Goal: Task Accomplishment & Management: Manage account settings

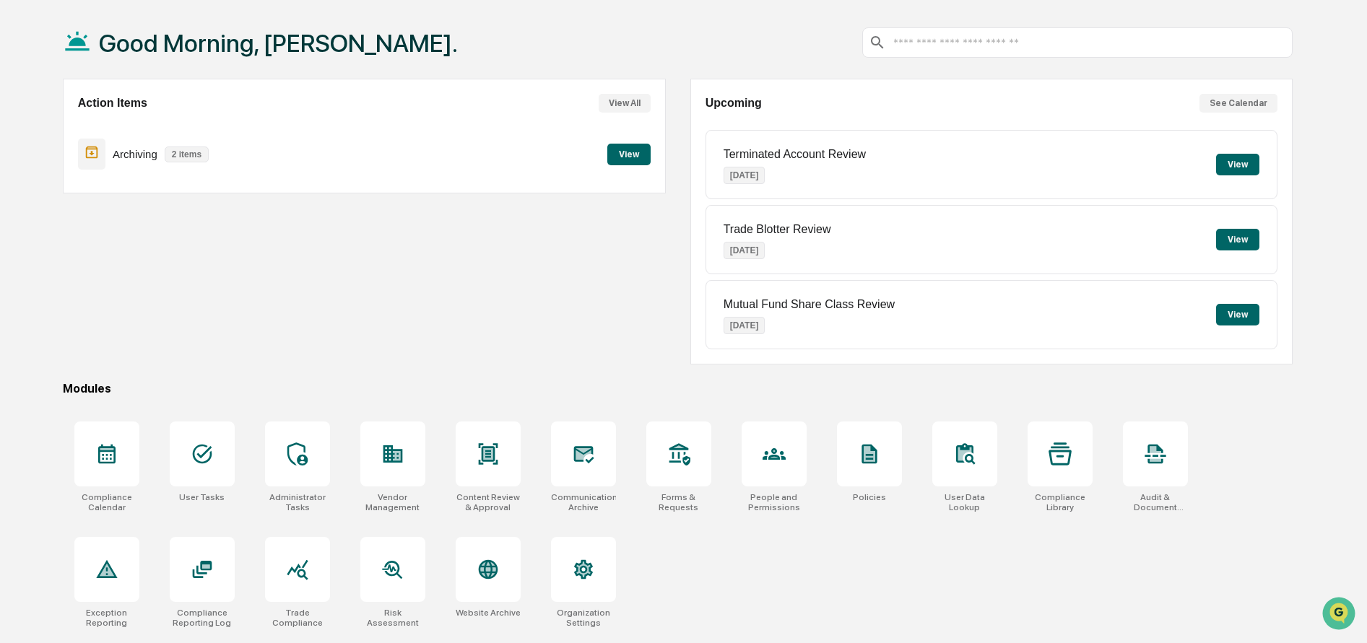
scroll to position [77, 0]
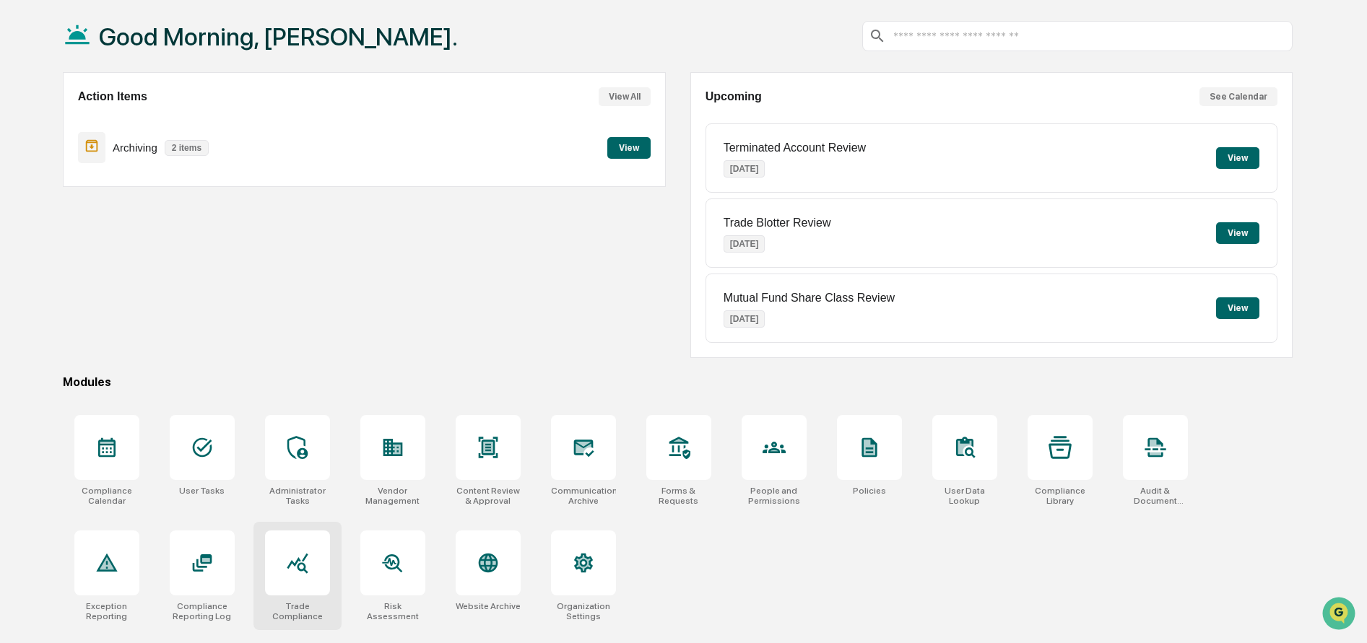
click at [315, 563] on div at bounding box center [297, 563] width 65 height 65
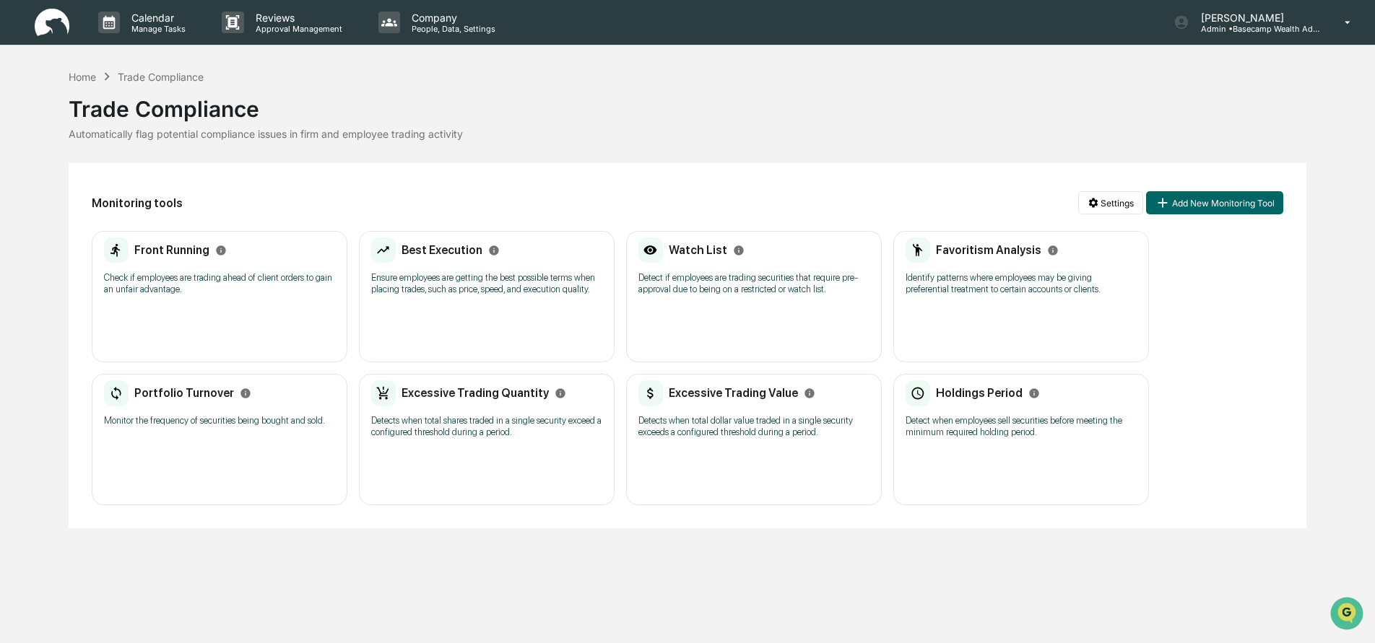
click at [207, 292] on p "Check if employees are trading ahead of client orders to gain an unfair advanta…" at bounding box center [219, 283] width 231 height 23
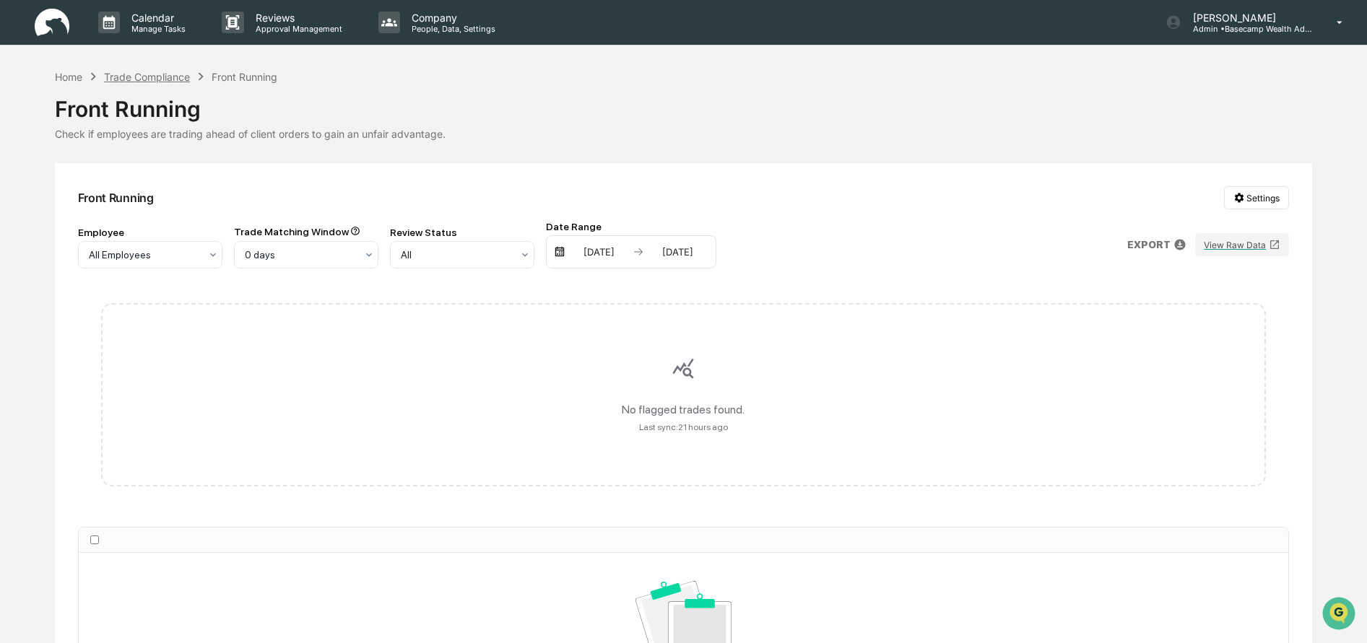
click at [138, 75] on div "Trade Compliance" at bounding box center [147, 77] width 86 height 12
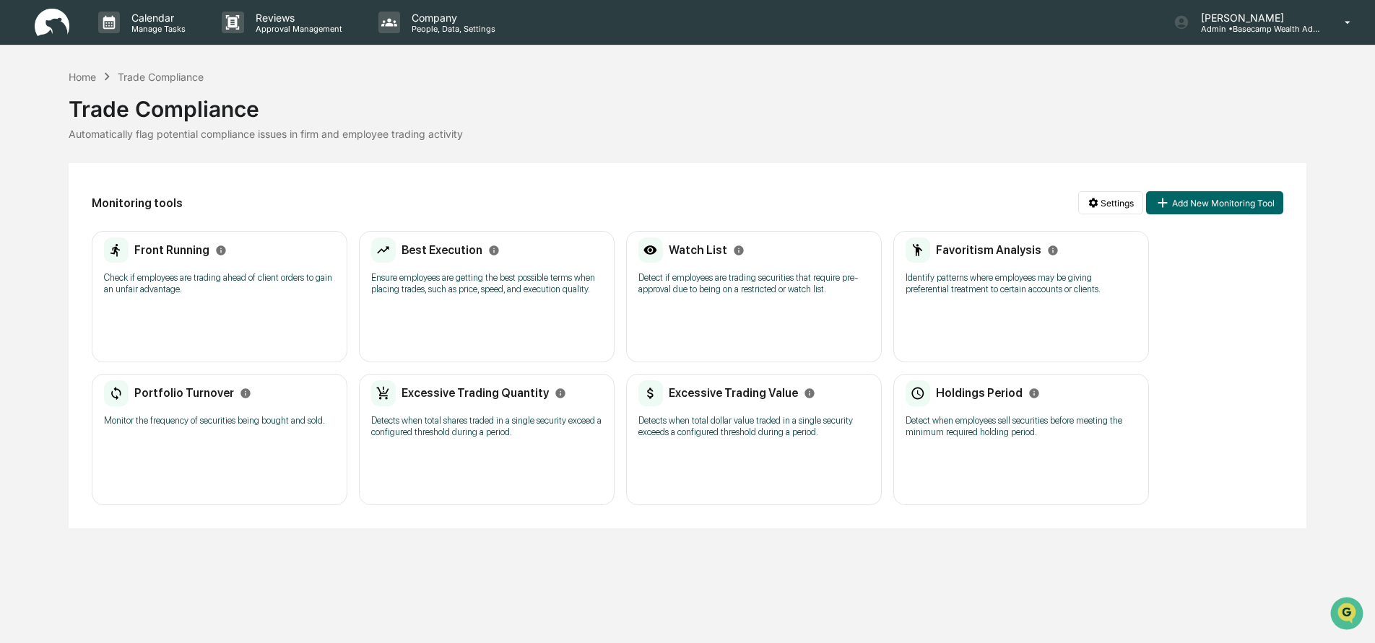
click at [413, 287] on p "Ensure employees are getting the best possible terms when placing trades, such …" at bounding box center [486, 283] width 231 height 23
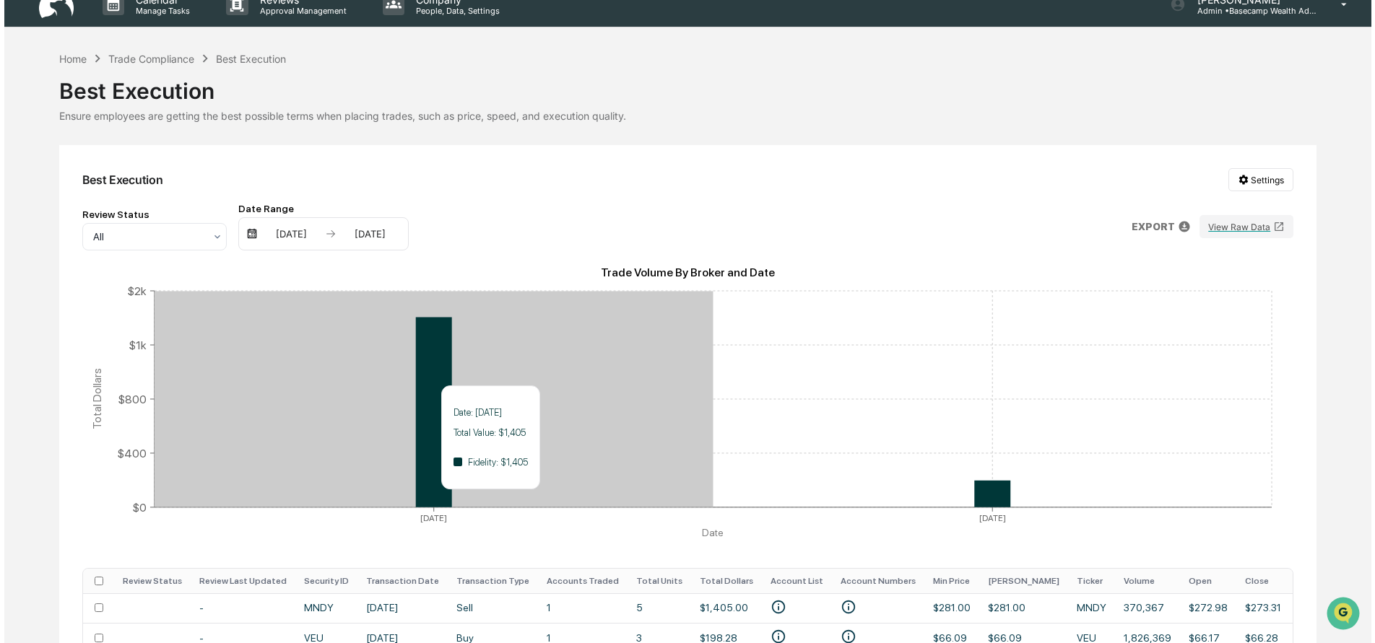
scroll to position [109, 0]
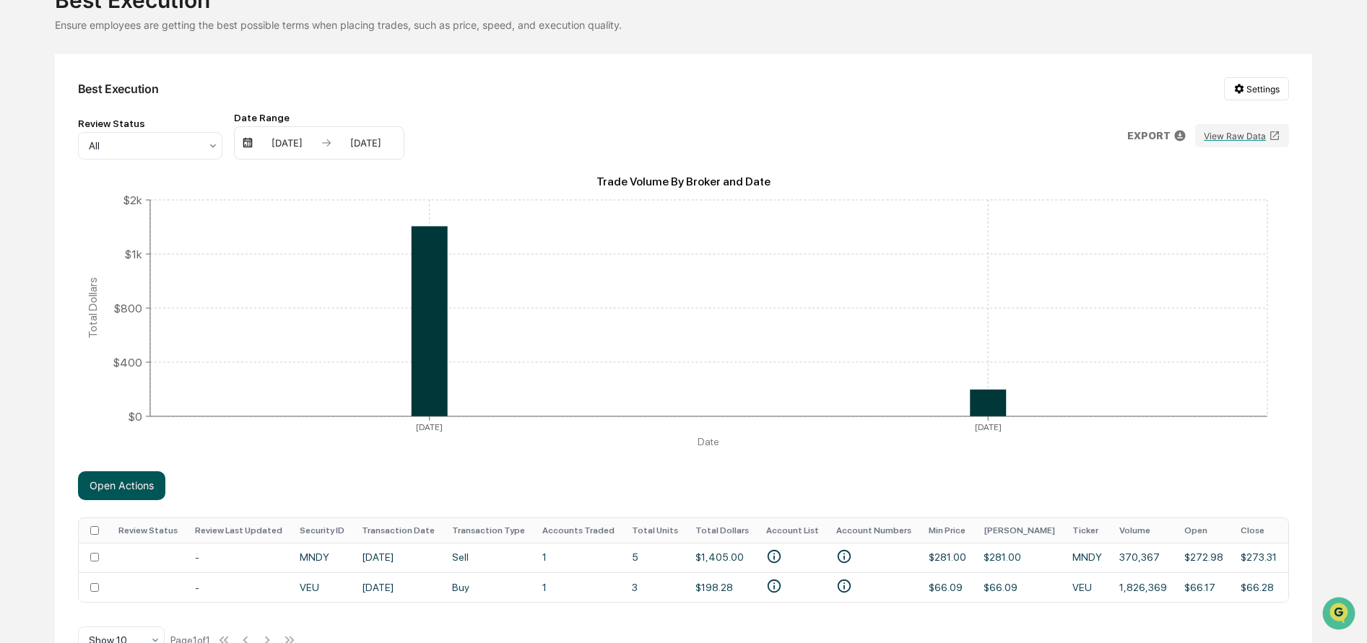
click at [130, 486] on button "Open Actions" at bounding box center [121, 485] width 87 height 29
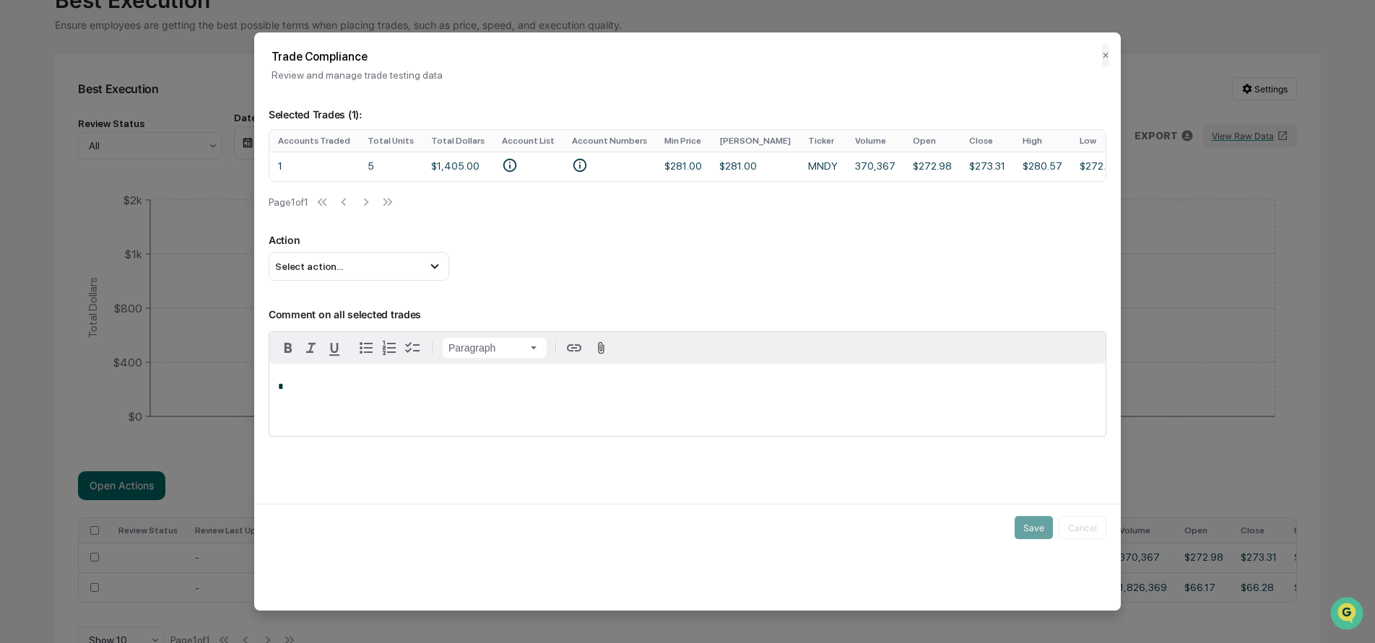
scroll to position [0, 464]
click at [399, 271] on div "Select action..." at bounding box center [359, 266] width 181 height 29
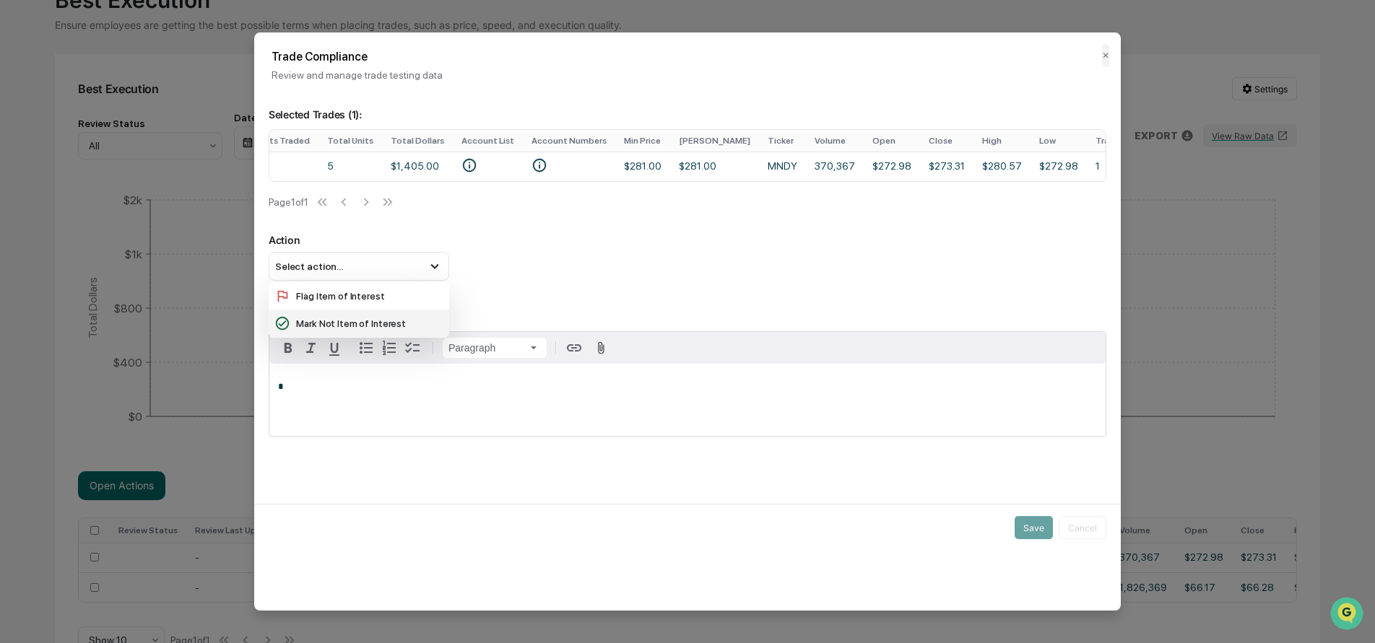
click at [375, 326] on div "Mark Not Item of Interest" at bounding box center [358, 324] width 169 height 16
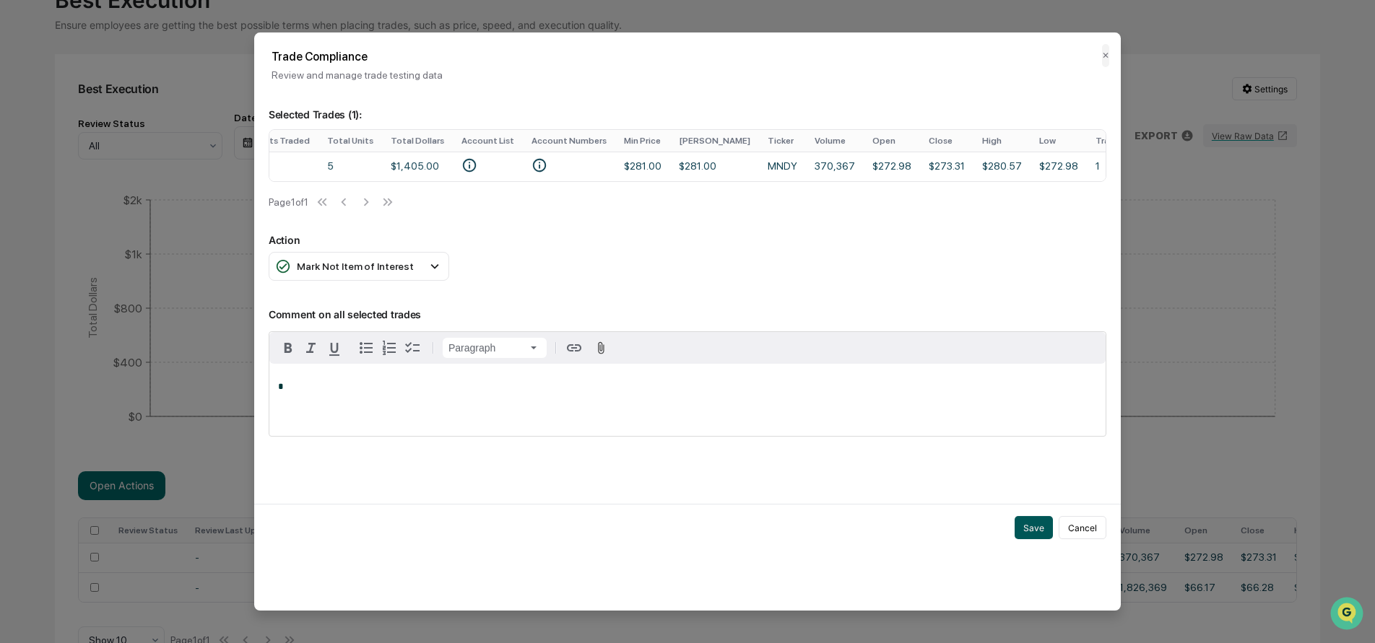
click at [1039, 534] on button "Save" at bounding box center [1033, 527] width 38 height 23
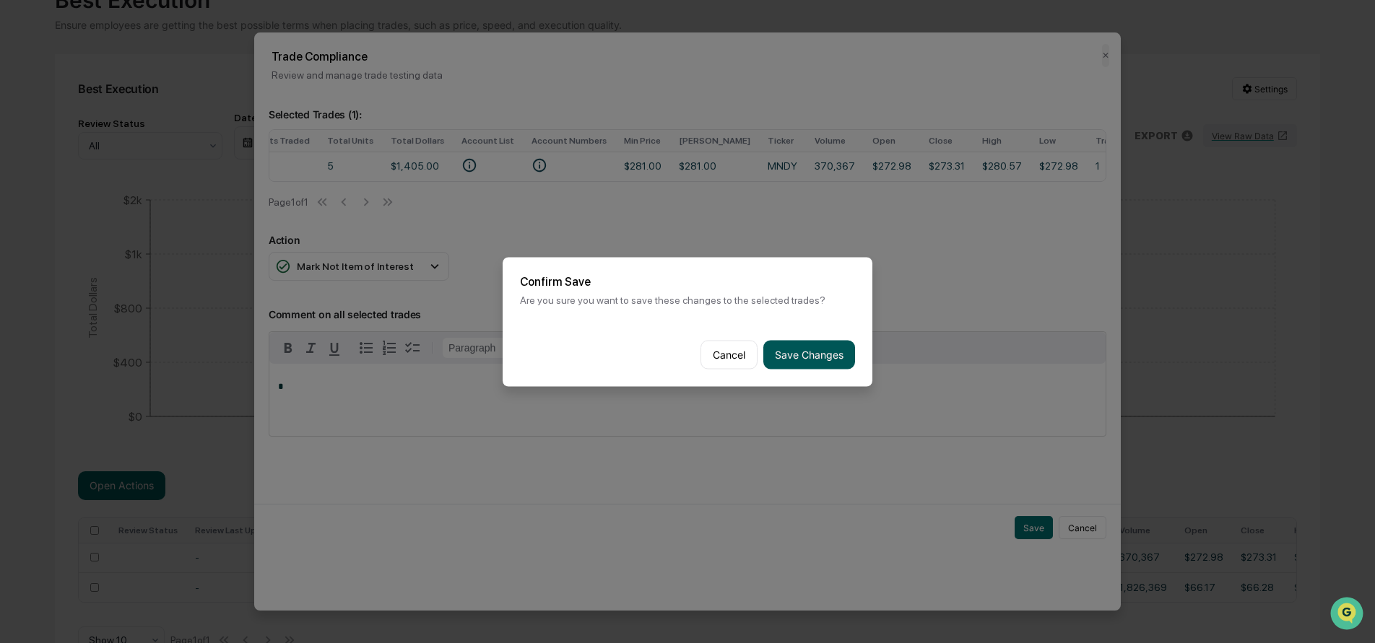
click at [822, 348] on button "Save Changes" at bounding box center [809, 354] width 92 height 29
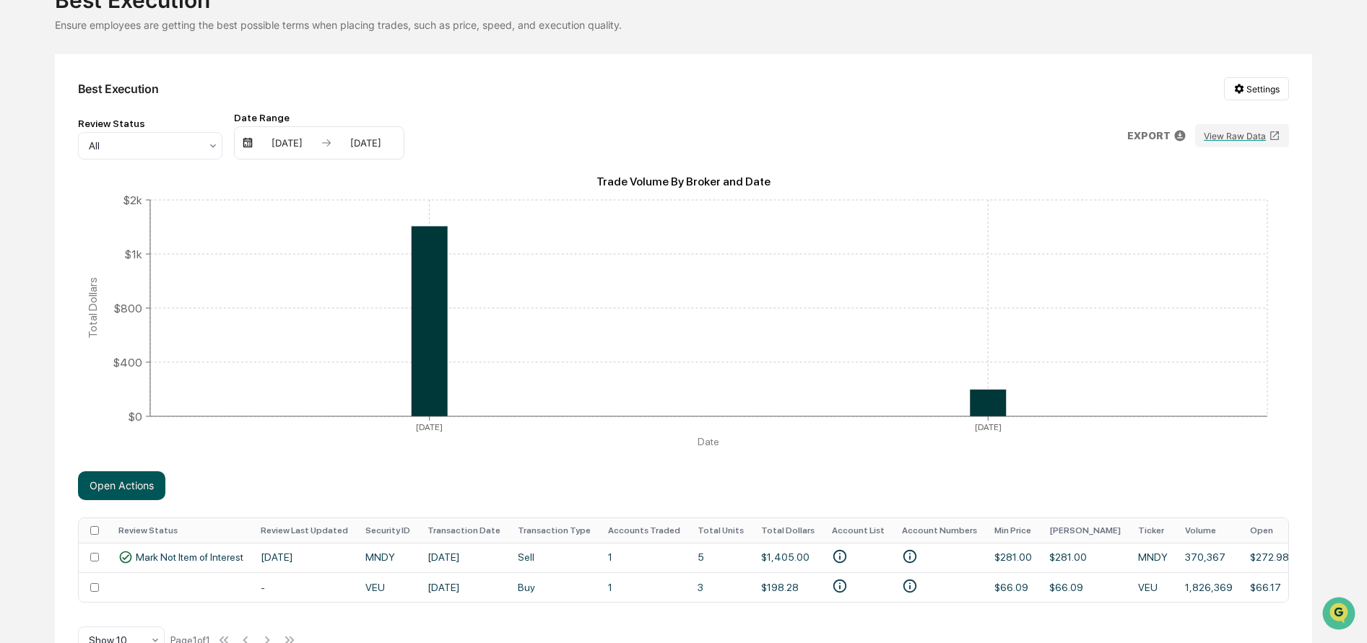
click at [118, 481] on button "Open Actions" at bounding box center [121, 485] width 87 height 29
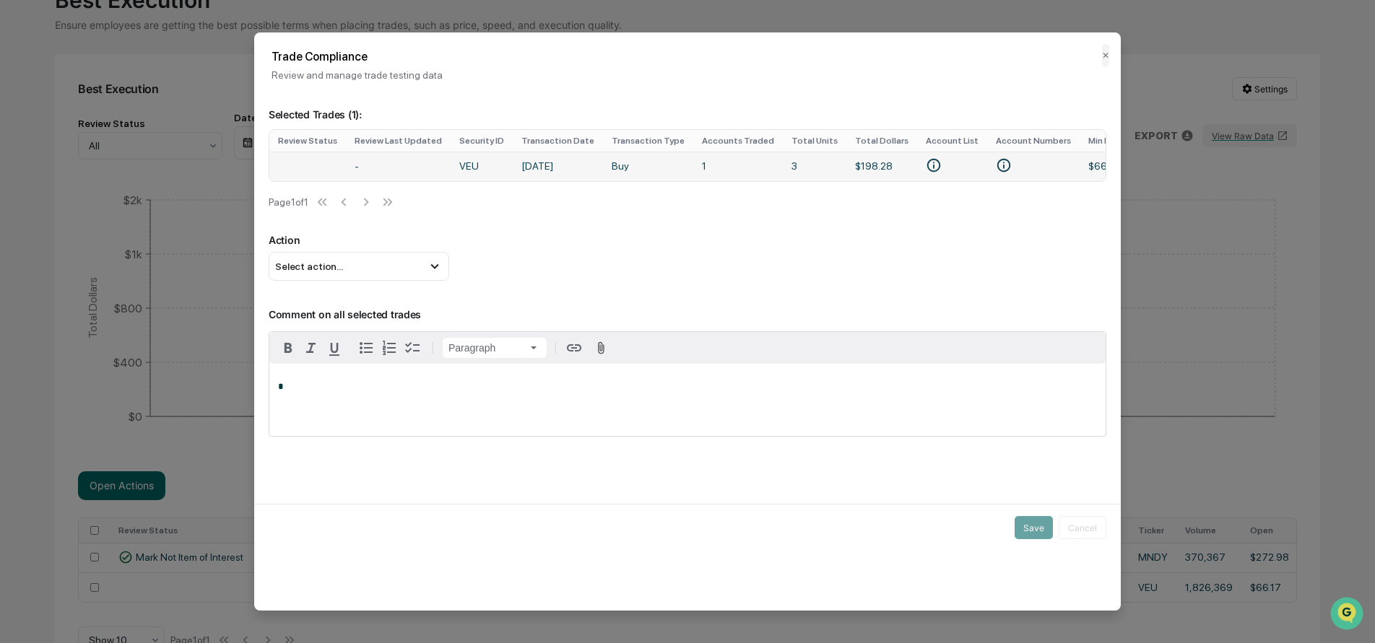
click at [790, 180] on td "3" at bounding box center [815, 167] width 64 height 30
drag, startPoint x: 790, startPoint y: 180, endPoint x: 830, endPoint y: 194, distance: 42.7
click at [921, 197] on div "Review Status Review Last Updated Security ID Transaction Date Transaction Type…" at bounding box center [688, 172] width 838 height 87
click at [782, 216] on div "Review Status Review Last Updated Security ID Transaction Date Transaction Type…" at bounding box center [688, 172] width 838 height 87
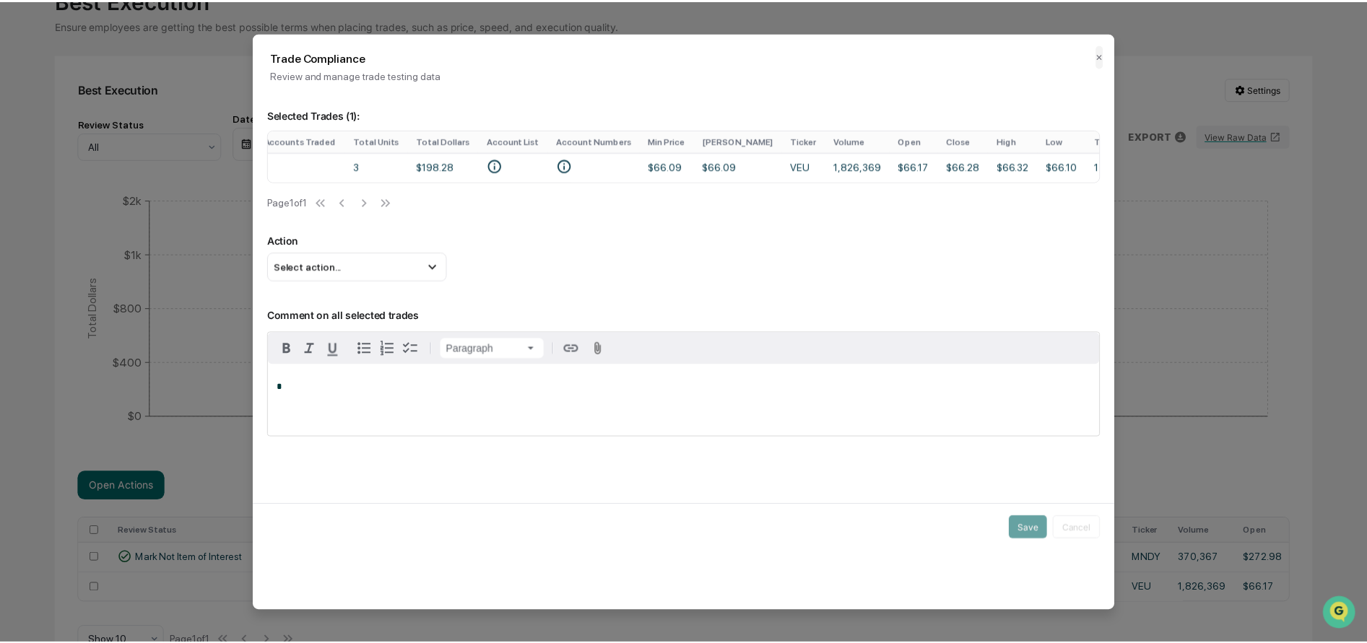
scroll to position [0, 442]
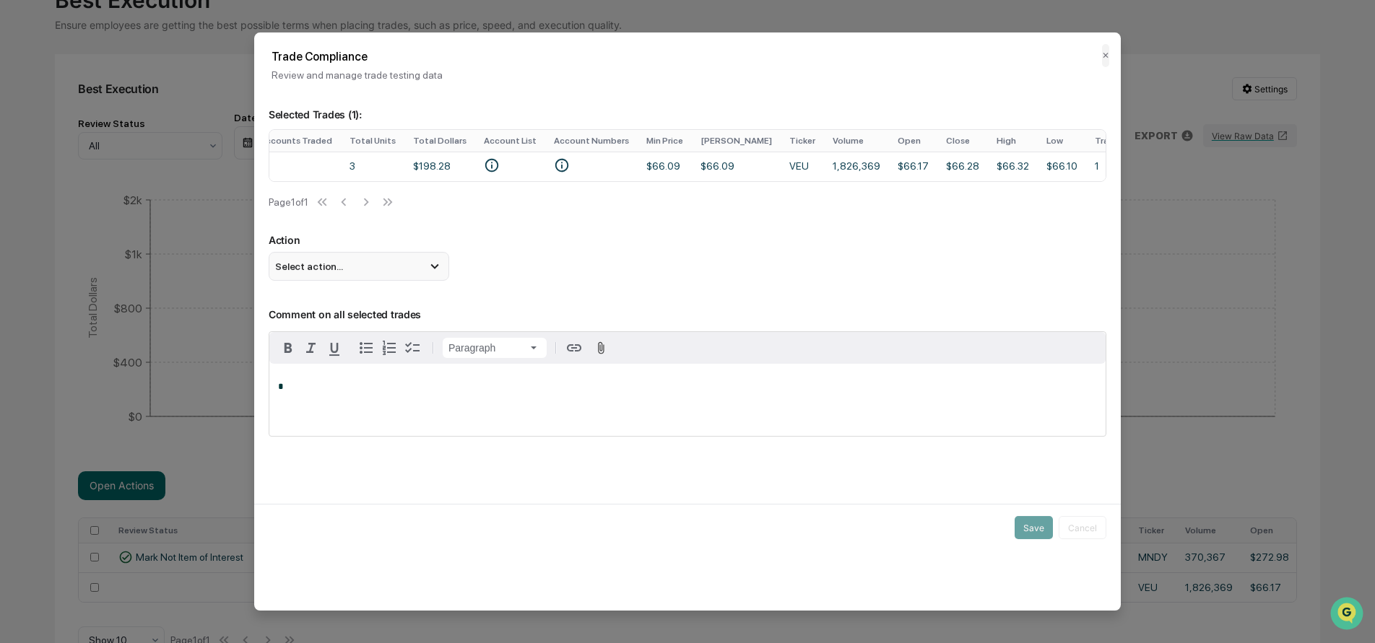
click at [376, 274] on div "Select action..." at bounding box center [359, 266] width 181 height 29
click at [374, 331] on div "Mark Not Item of Interest" at bounding box center [358, 324] width 169 height 16
click at [1030, 533] on button "Save" at bounding box center [1033, 527] width 38 height 23
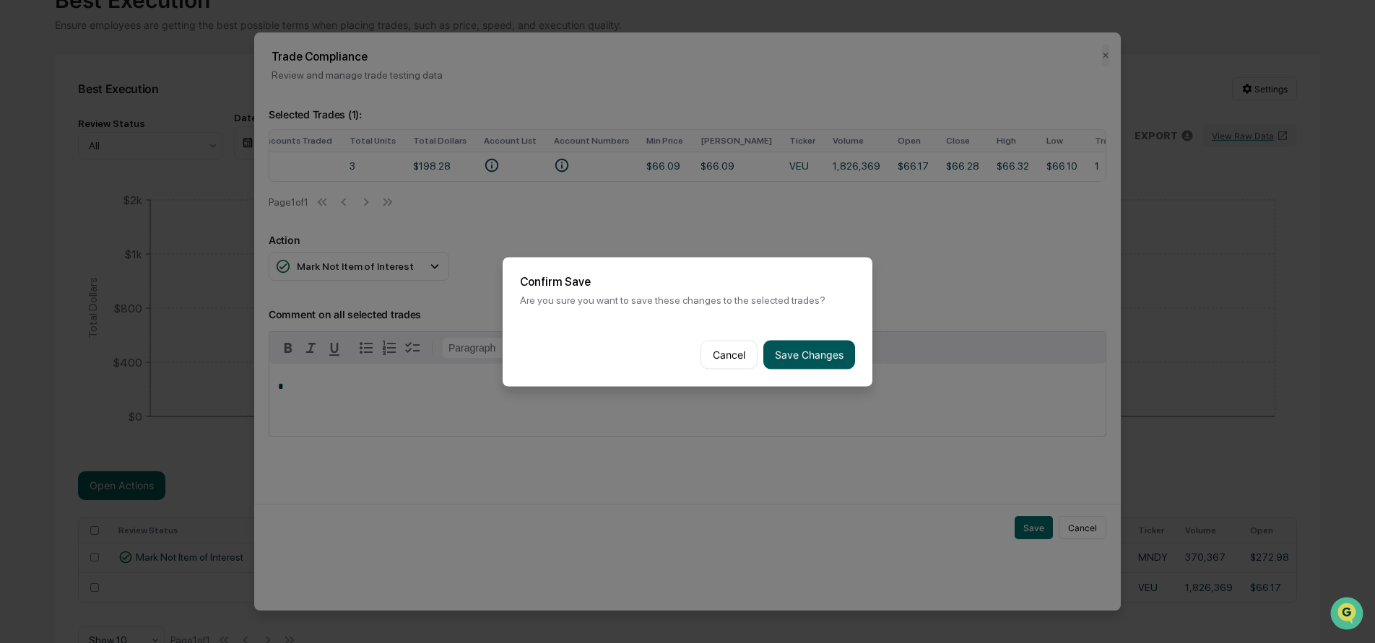
click at [801, 357] on button "Save Changes" at bounding box center [809, 354] width 92 height 29
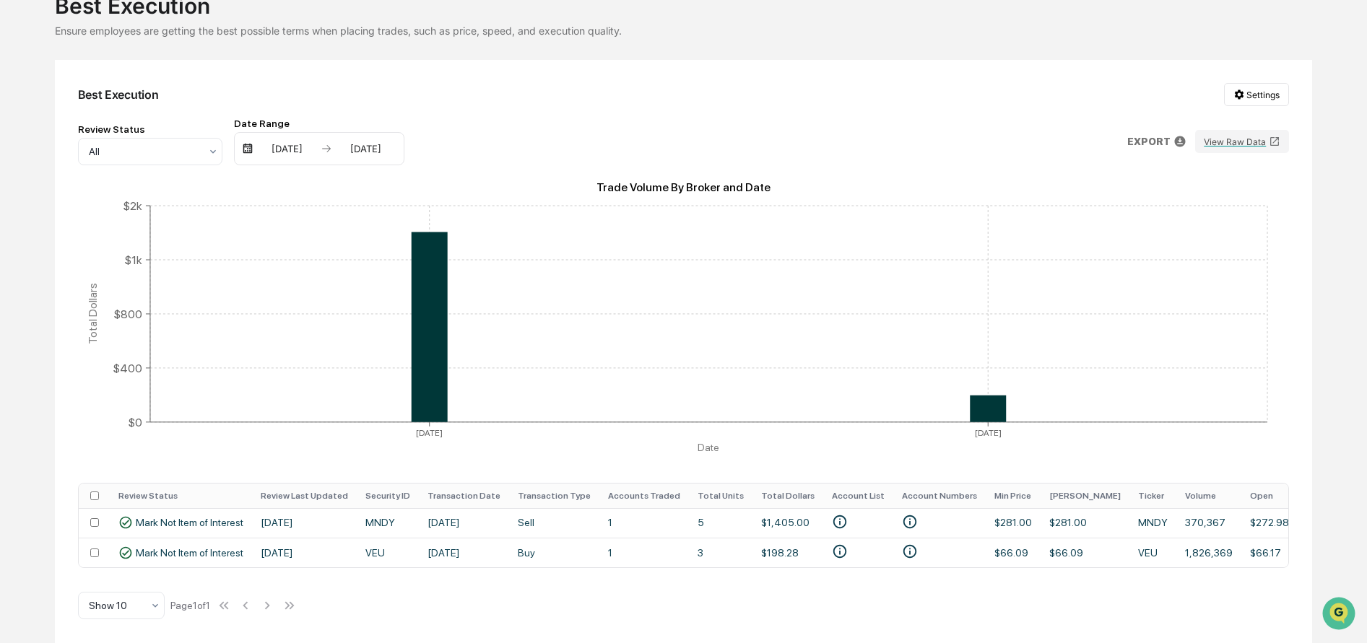
scroll to position [0, 0]
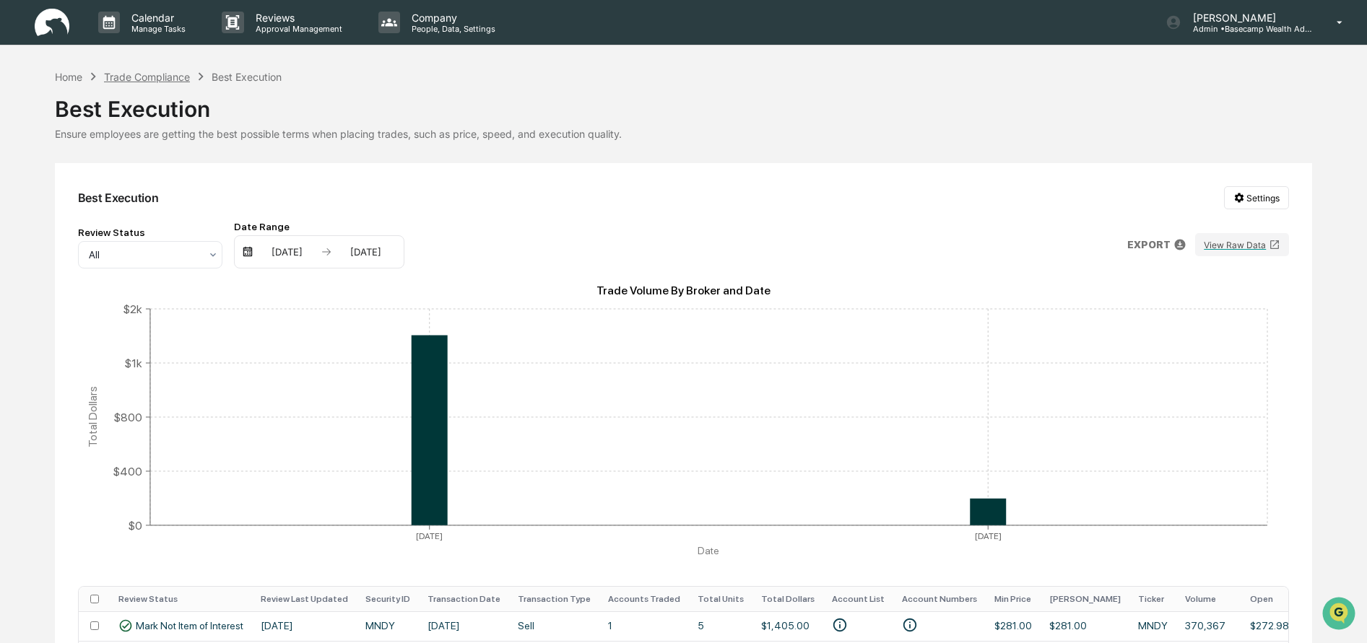
click at [160, 74] on div "Trade Compliance" at bounding box center [147, 77] width 86 height 12
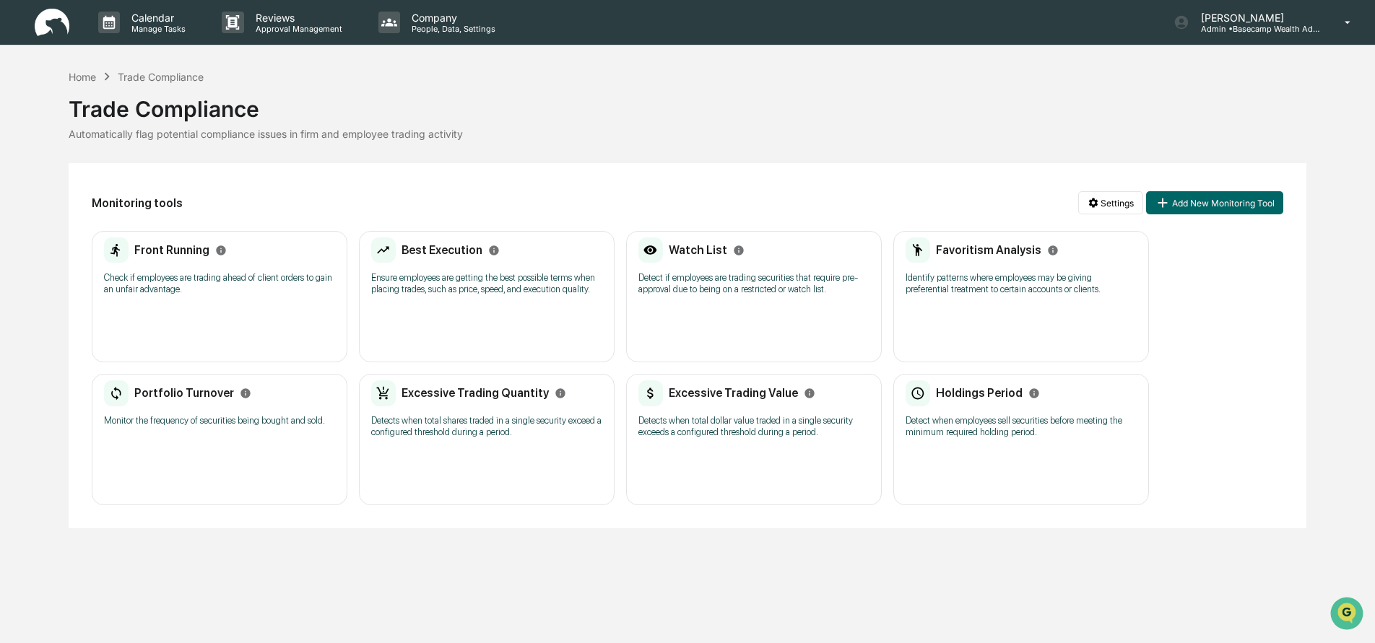
click at [767, 252] on div "Watch List" at bounding box center [753, 251] width 231 height 26
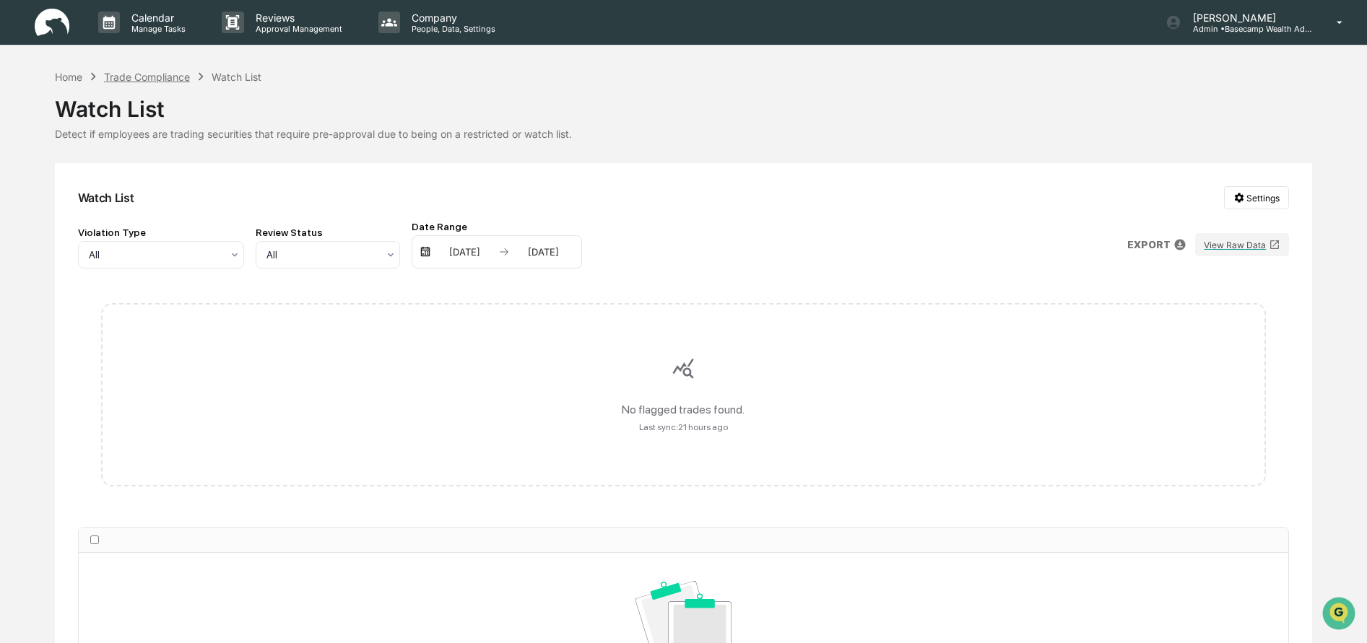
click at [136, 75] on div "Trade Compliance" at bounding box center [147, 77] width 86 height 12
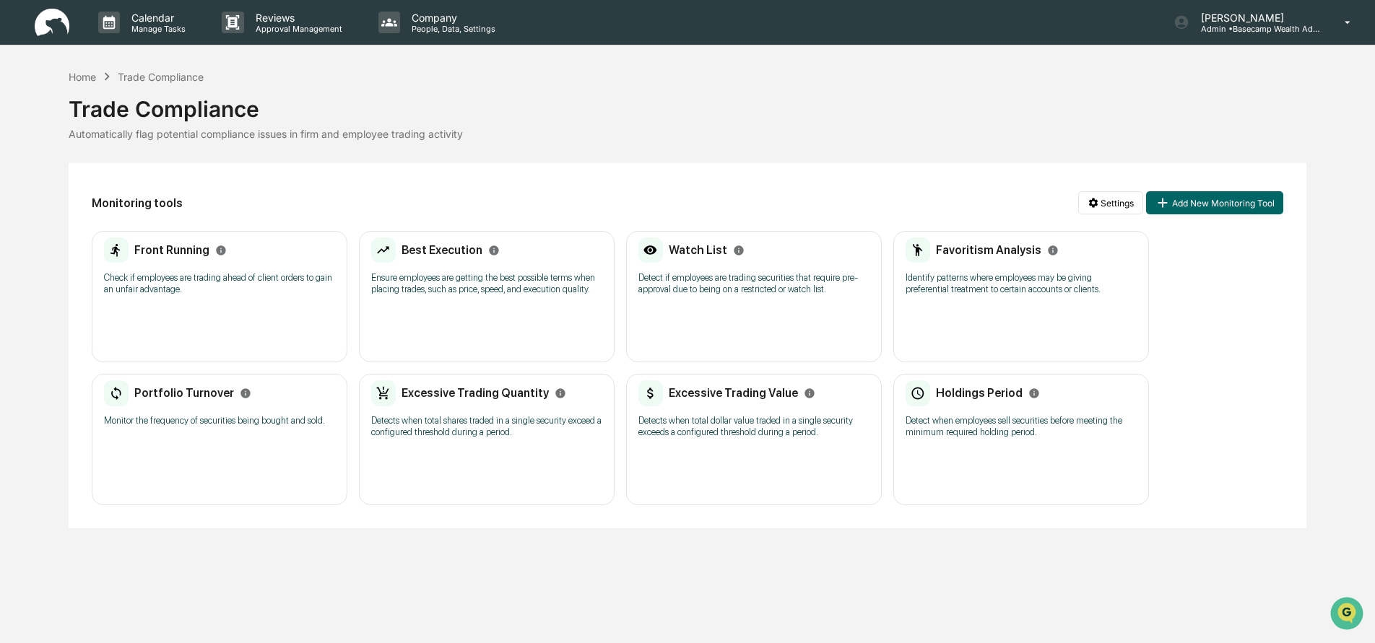
click at [1053, 279] on p "Identify patterns where employees may be giving preferential treatment to certa…" at bounding box center [1020, 283] width 231 height 23
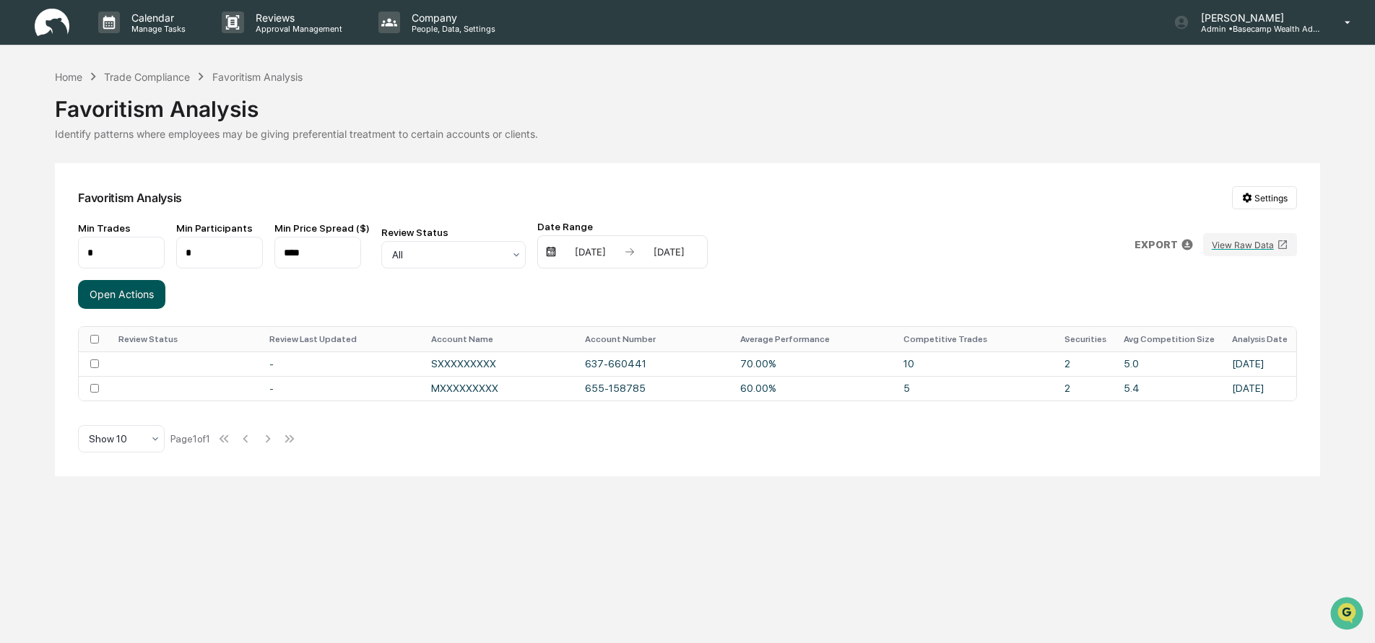
click at [107, 299] on button "Open Actions" at bounding box center [121, 294] width 87 height 29
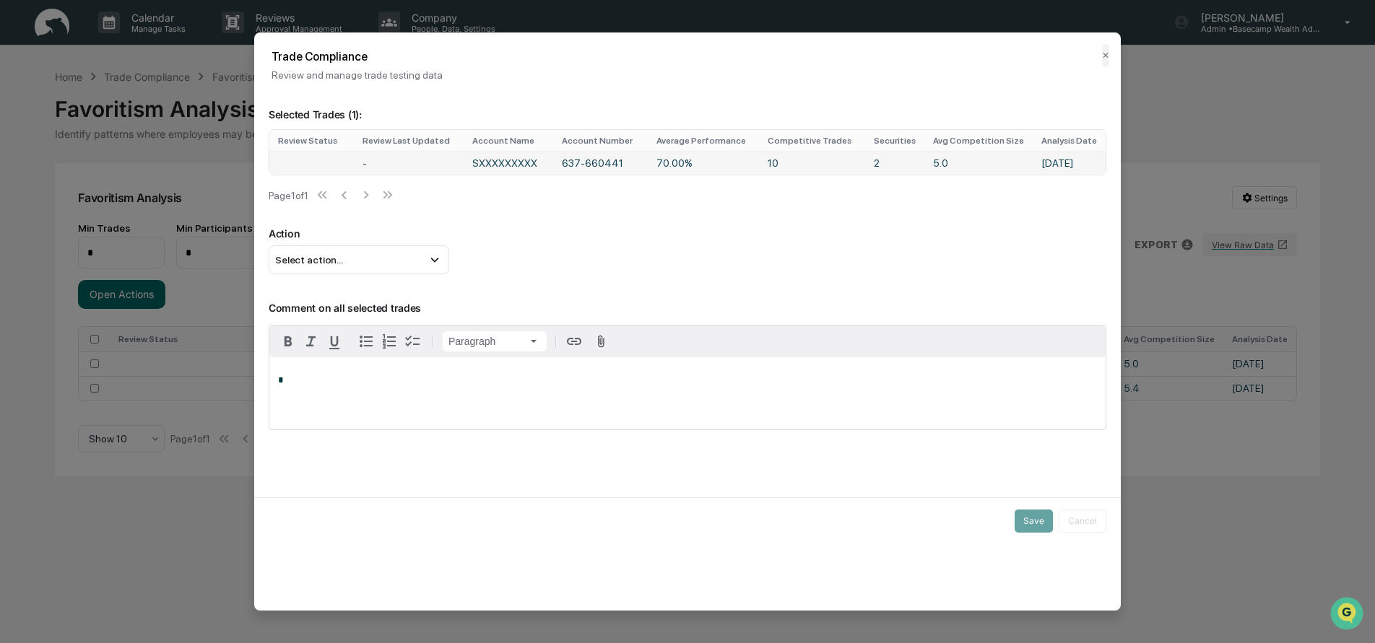
click at [834, 165] on td "10" at bounding box center [812, 163] width 106 height 23
click at [372, 269] on div "Select action..." at bounding box center [359, 259] width 181 height 29
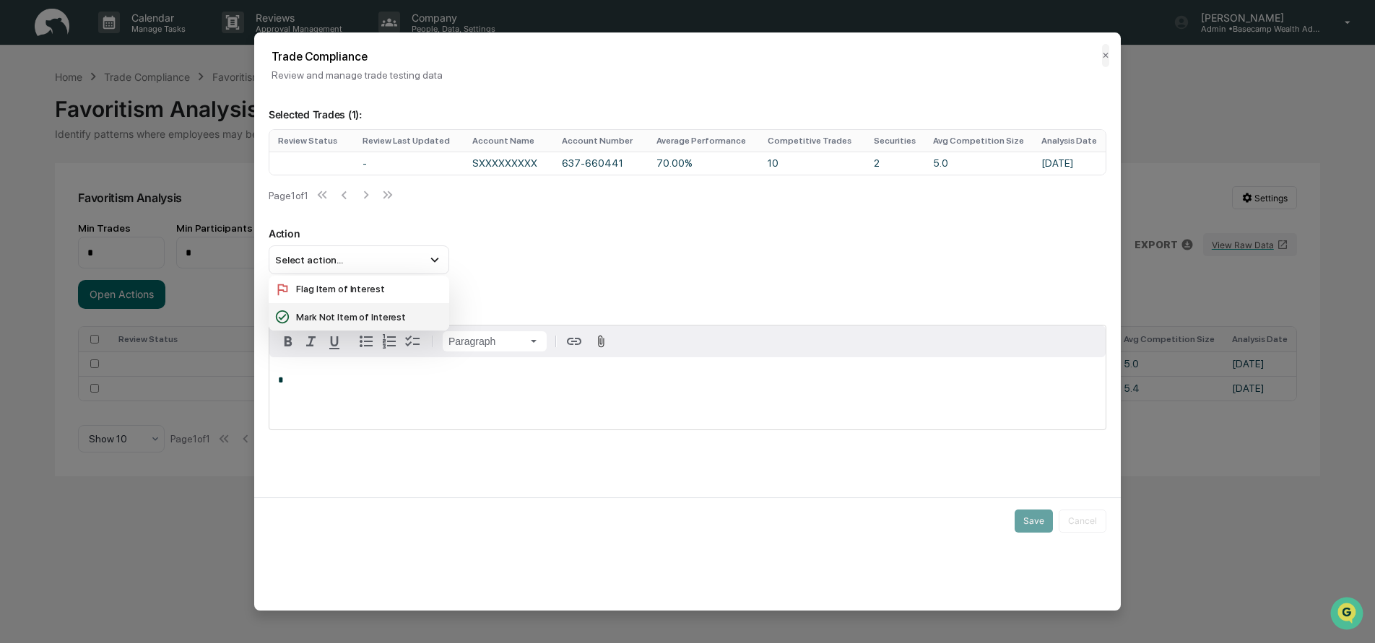
click at [370, 318] on div "Mark Not Item of Interest" at bounding box center [358, 317] width 169 height 16
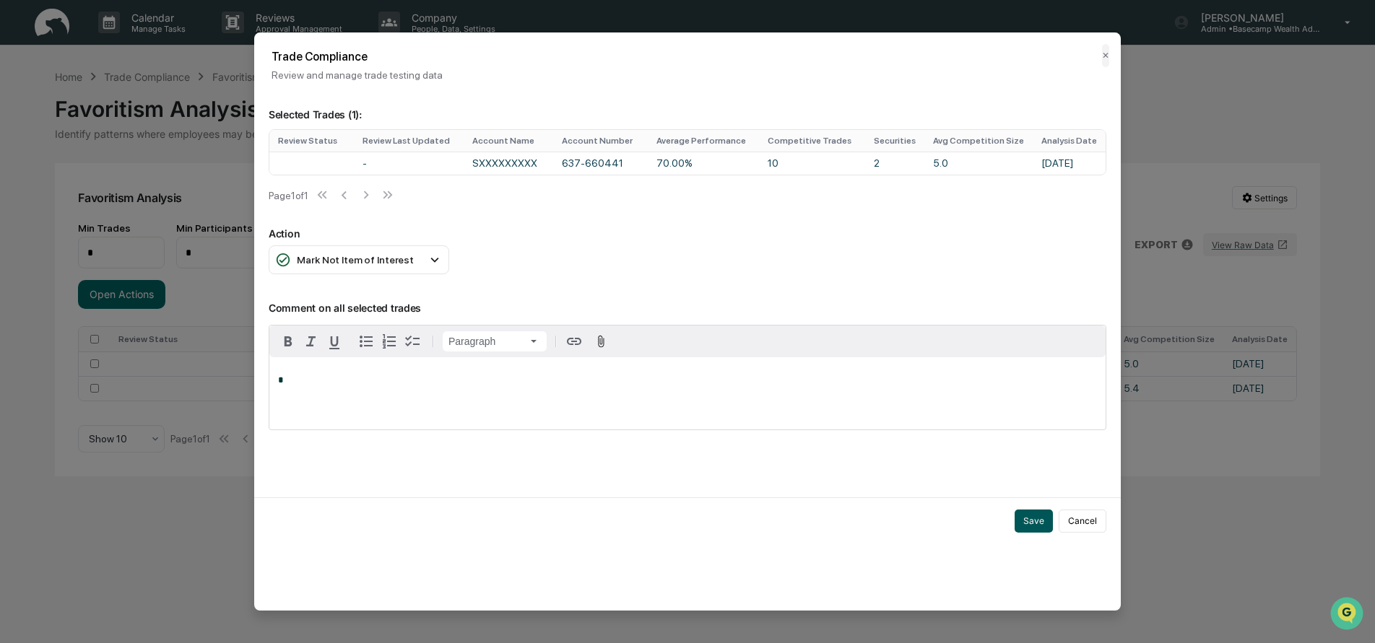
click at [1029, 522] on button "Save" at bounding box center [1033, 521] width 38 height 23
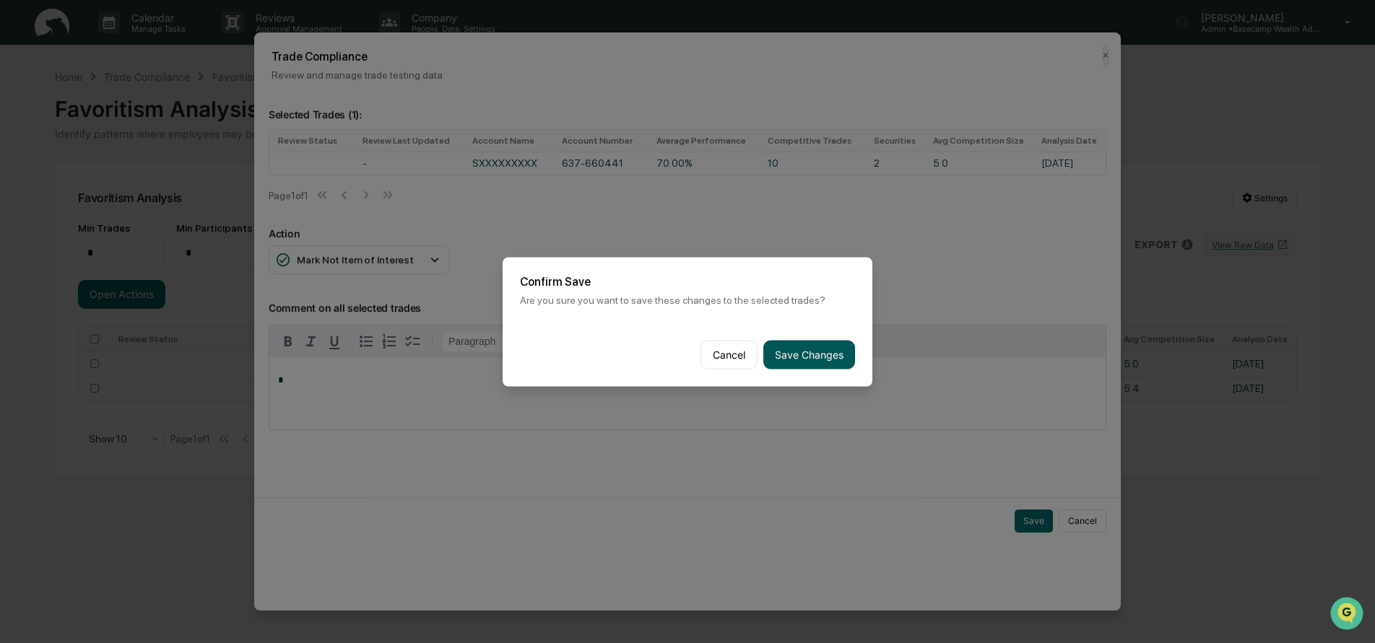
click at [802, 355] on button "Save Changes" at bounding box center [809, 354] width 92 height 29
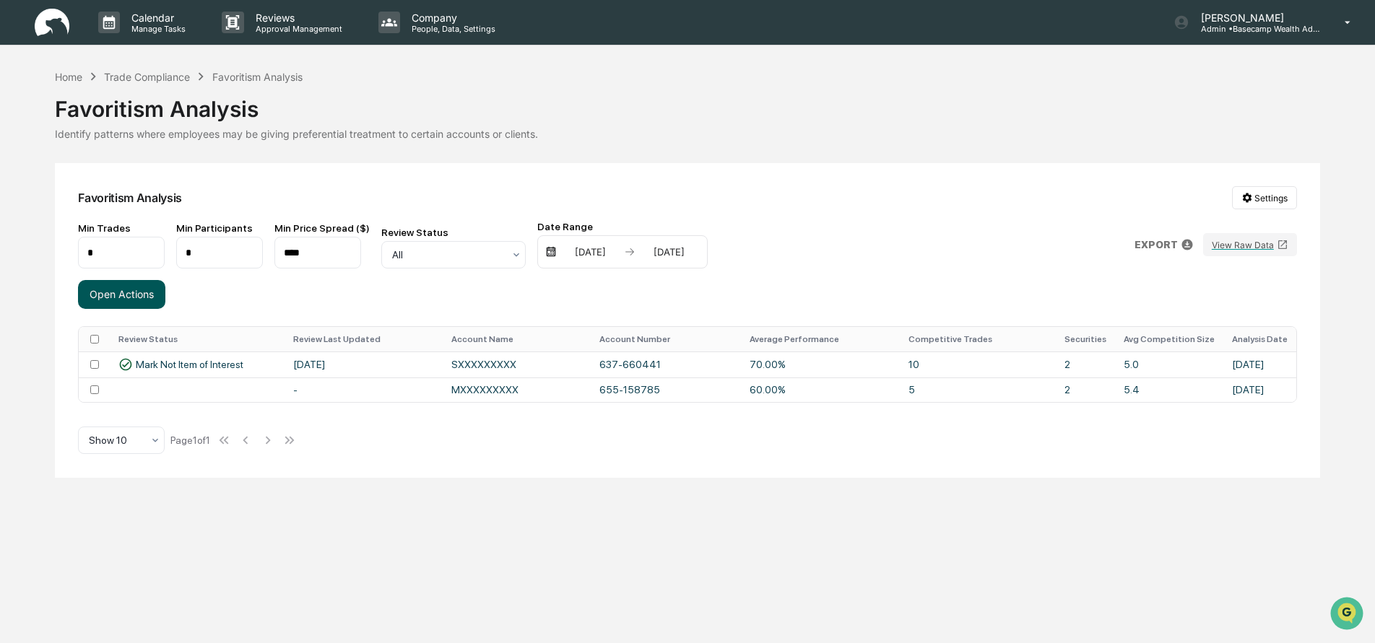
click at [106, 293] on button "Open Actions" at bounding box center [121, 294] width 87 height 29
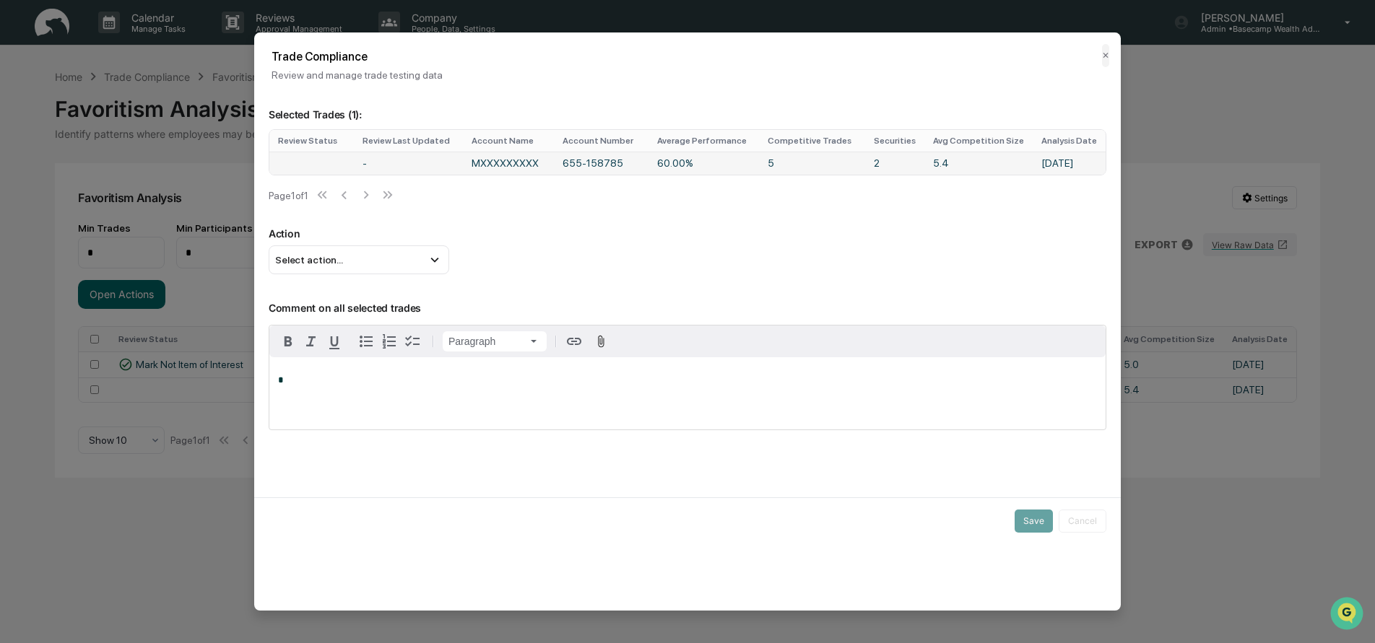
click at [500, 166] on td "MXXXXXXXXX" at bounding box center [508, 163] width 91 height 23
click at [432, 266] on icon at bounding box center [435, 260] width 16 height 16
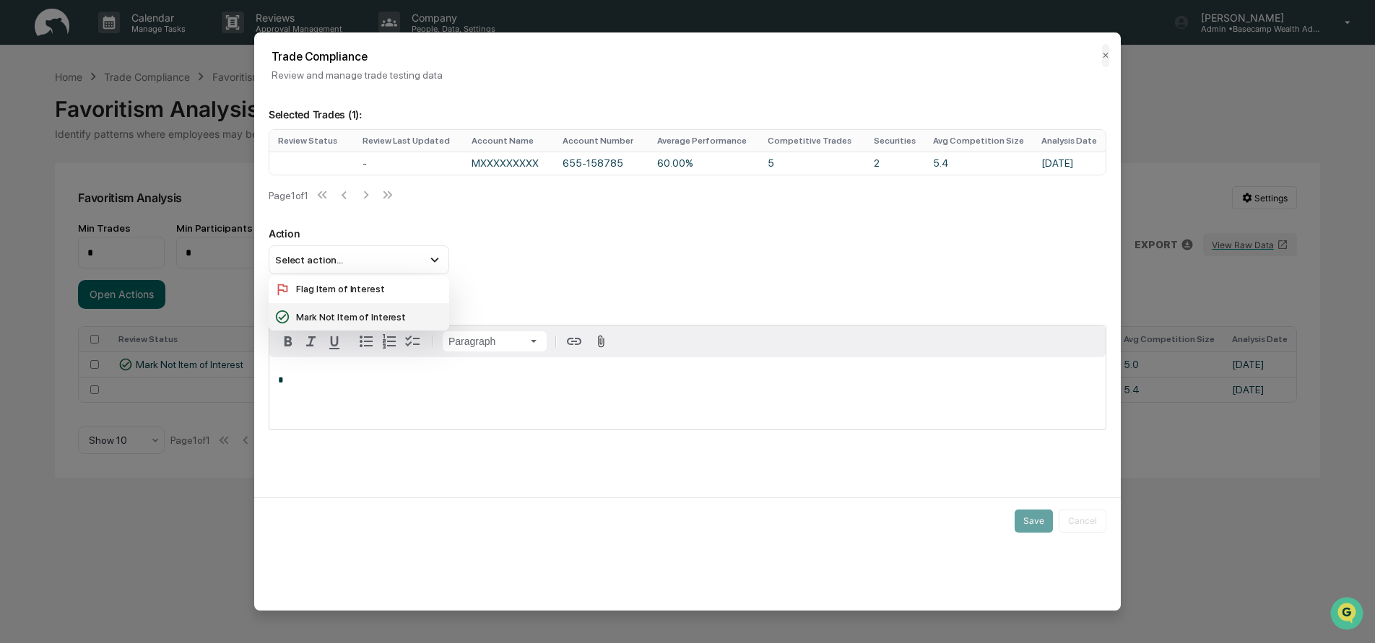
click at [360, 321] on div "Mark Not Item of Interest" at bounding box center [358, 317] width 169 height 16
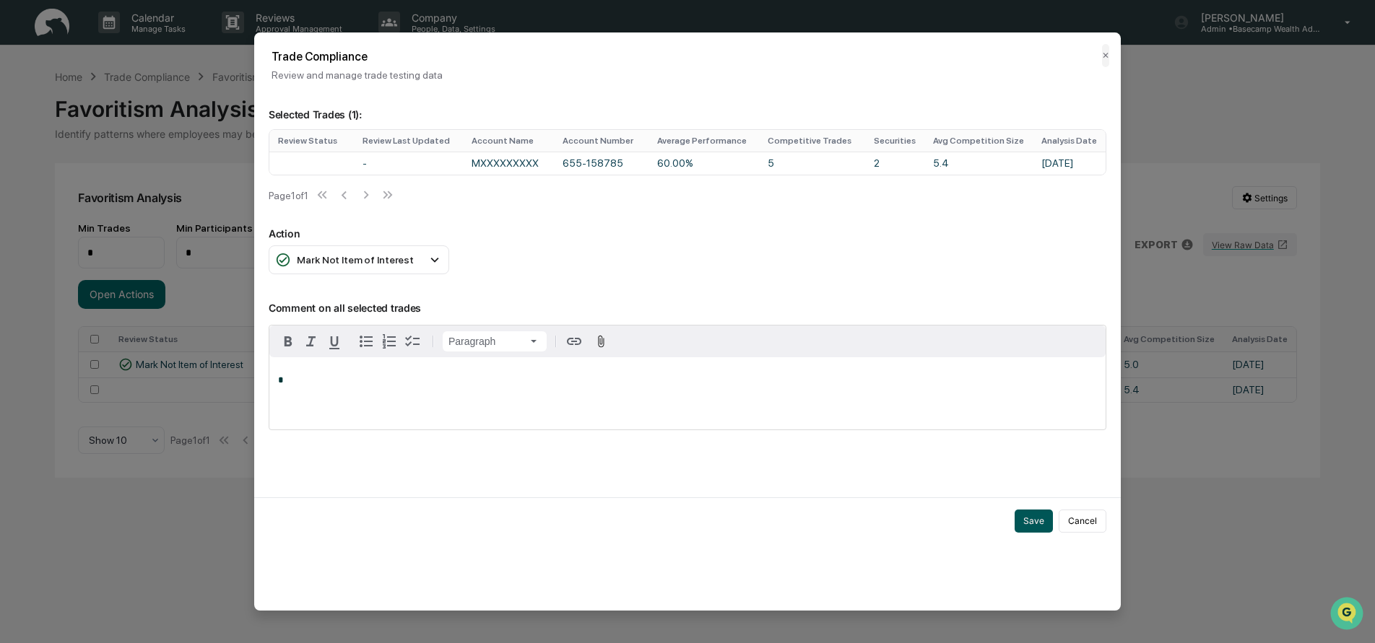
click at [1035, 526] on button "Save" at bounding box center [1033, 521] width 38 height 23
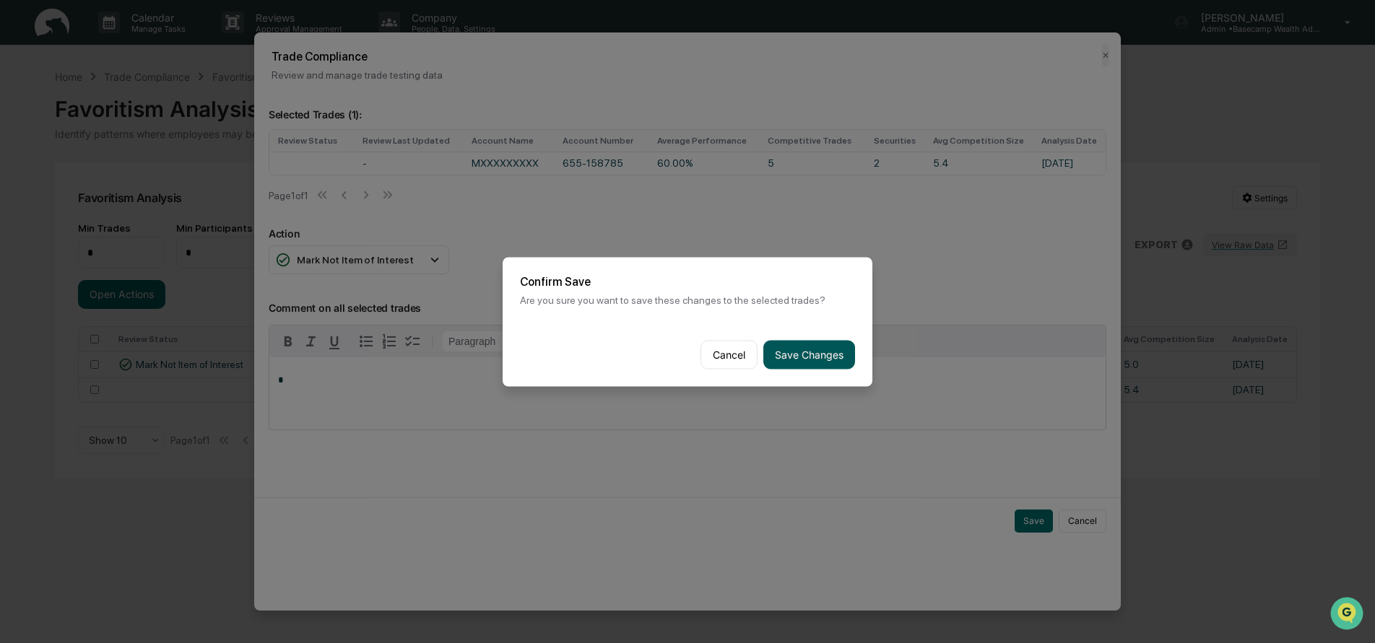
click at [800, 349] on button "Save Changes" at bounding box center [809, 354] width 92 height 29
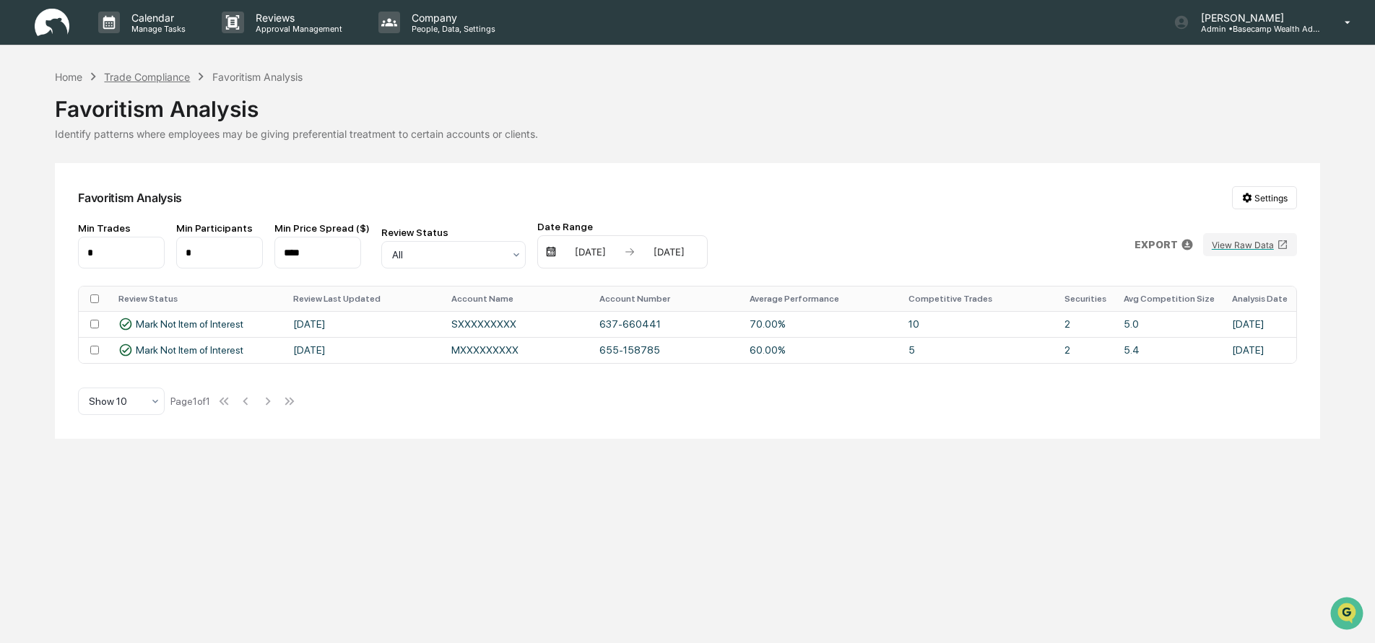
click at [144, 73] on div "Trade Compliance" at bounding box center [147, 77] width 86 height 12
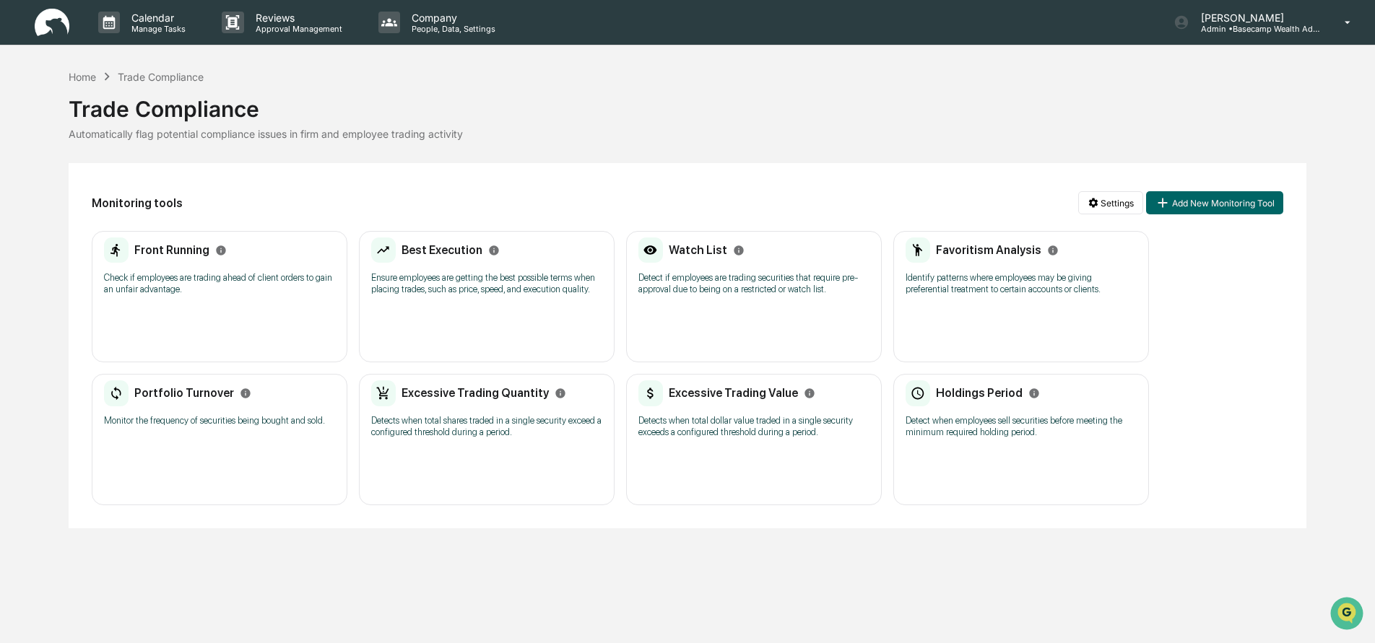
click at [201, 420] on p "Monitor the frequency of securities being bought and sold." at bounding box center [219, 421] width 231 height 12
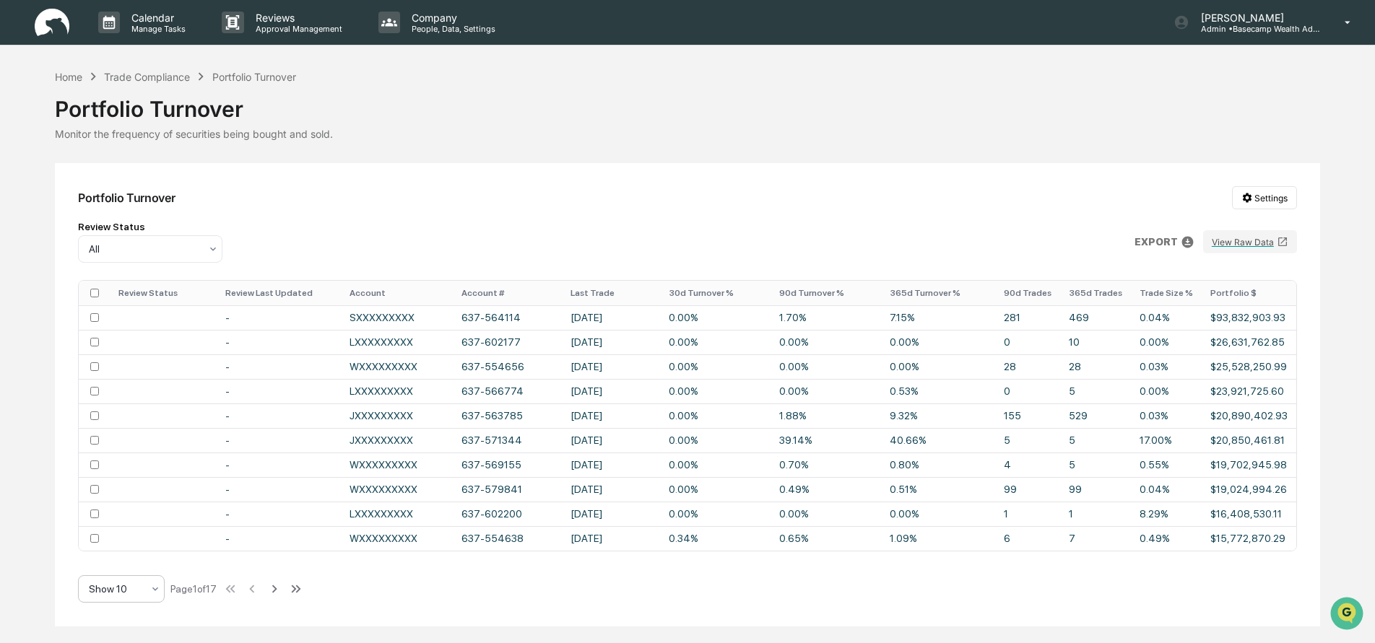
click at [144, 598] on div "Show 10" at bounding box center [116, 589] width 68 height 20
click at [133, 531] on div "Show 50" at bounding box center [121, 528] width 85 height 29
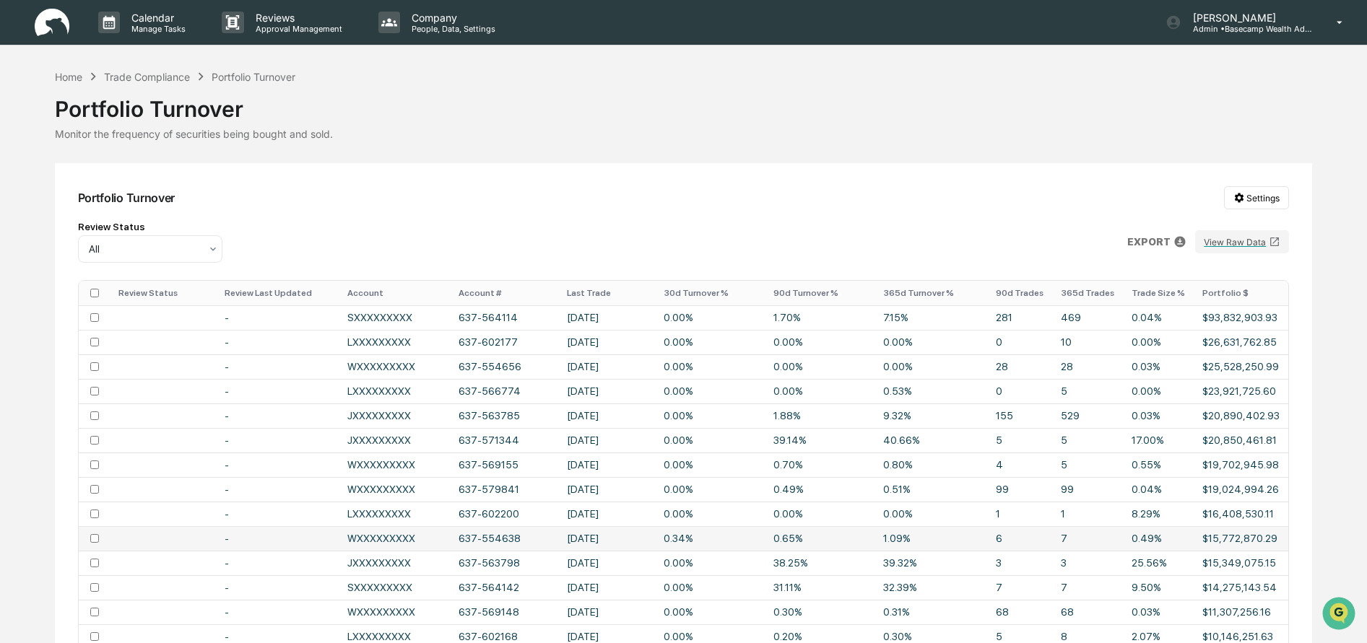
scroll to position [154, 0]
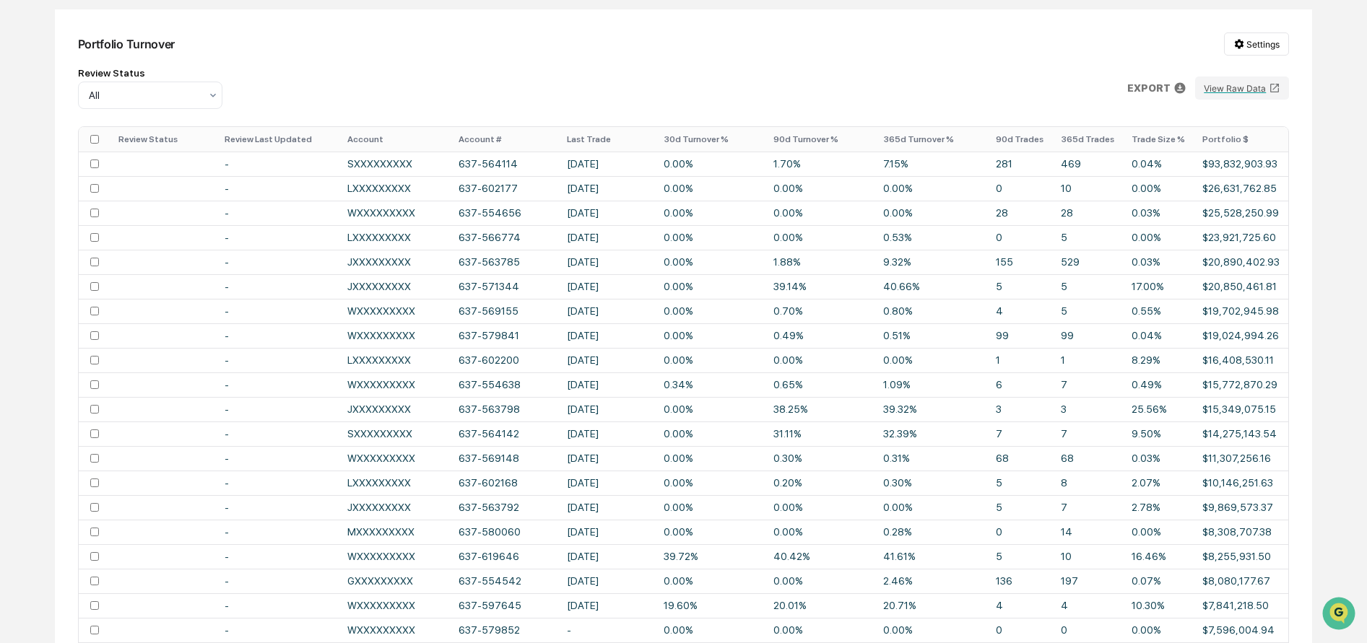
click at [587, 139] on th "Last Trade" at bounding box center [606, 139] width 97 height 25
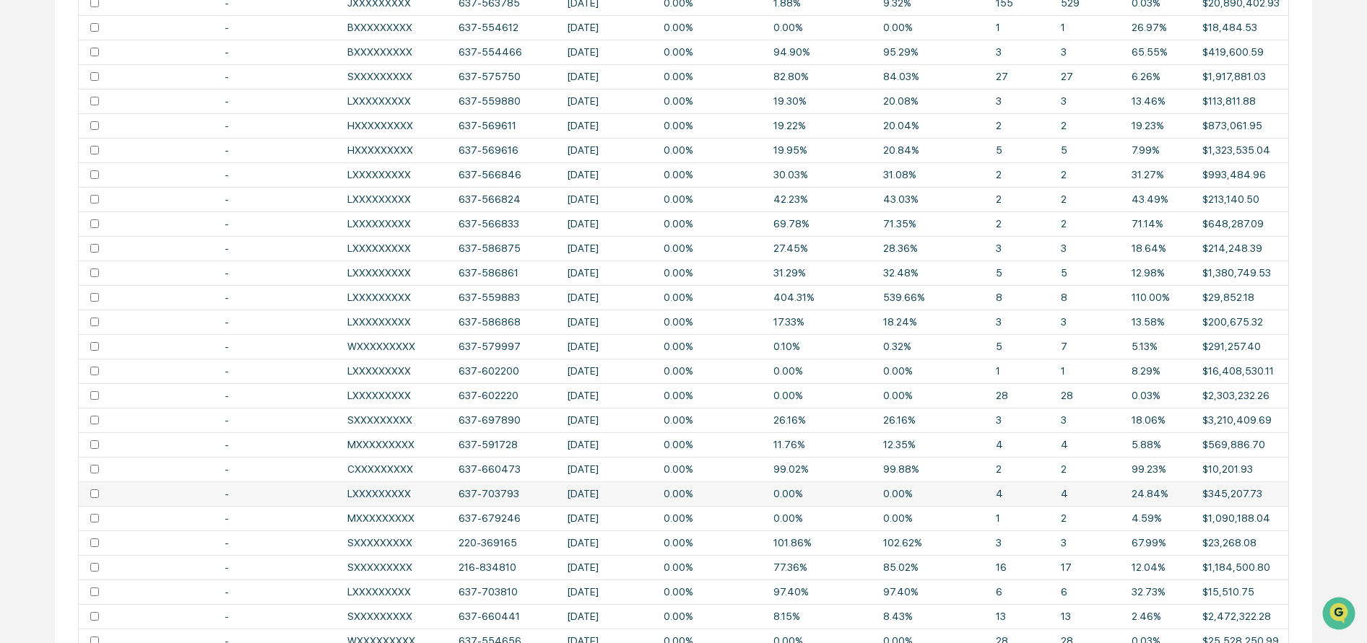
scroll to position [971, 0]
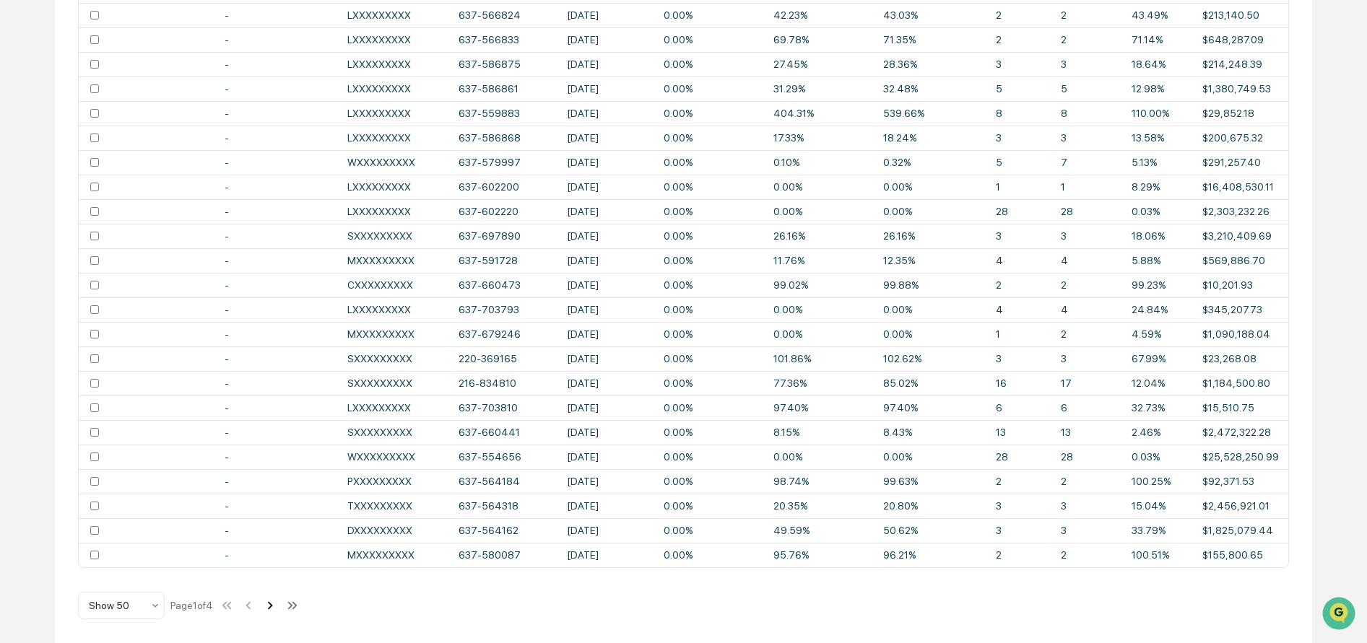
click at [273, 606] on icon at bounding box center [270, 606] width 16 height 16
click at [274, 608] on icon at bounding box center [271, 606] width 5 height 8
click at [256, 610] on icon at bounding box center [251, 606] width 16 height 16
click at [256, 610] on icon at bounding box center [250, 606] width 16 height 16
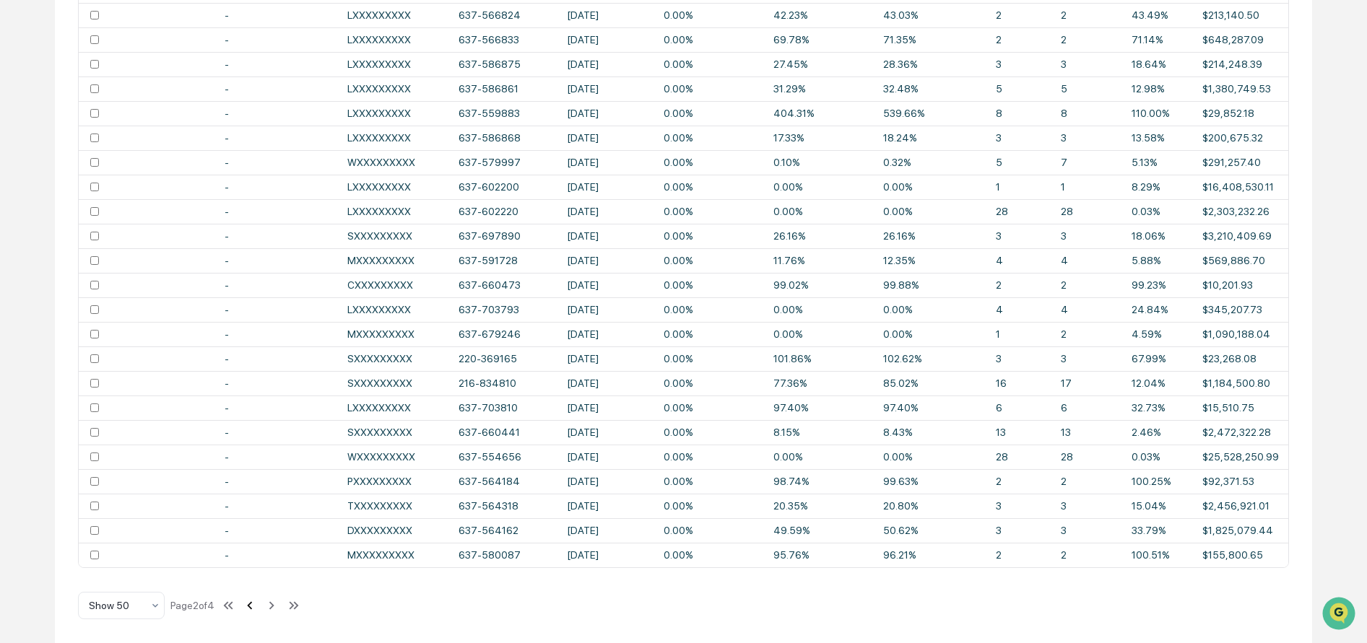
click at [256, 610] on icon at bounding box center [250, 606] width 16 height 16
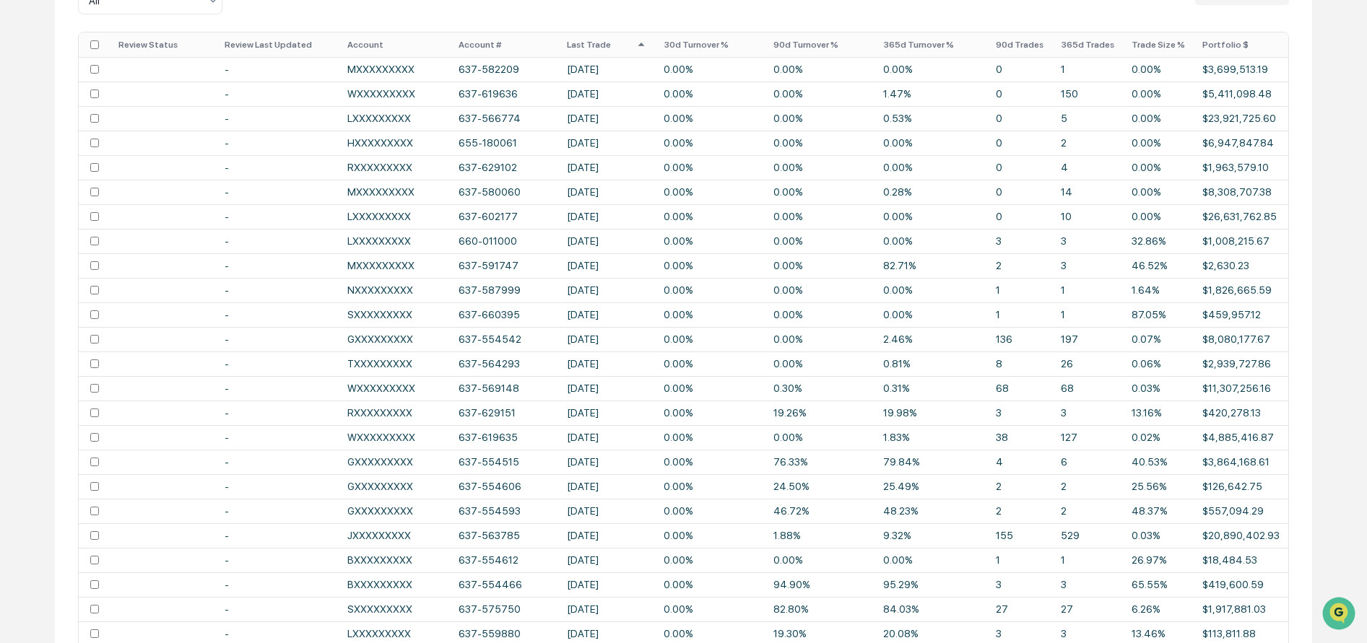
scroll to position [0, 0]
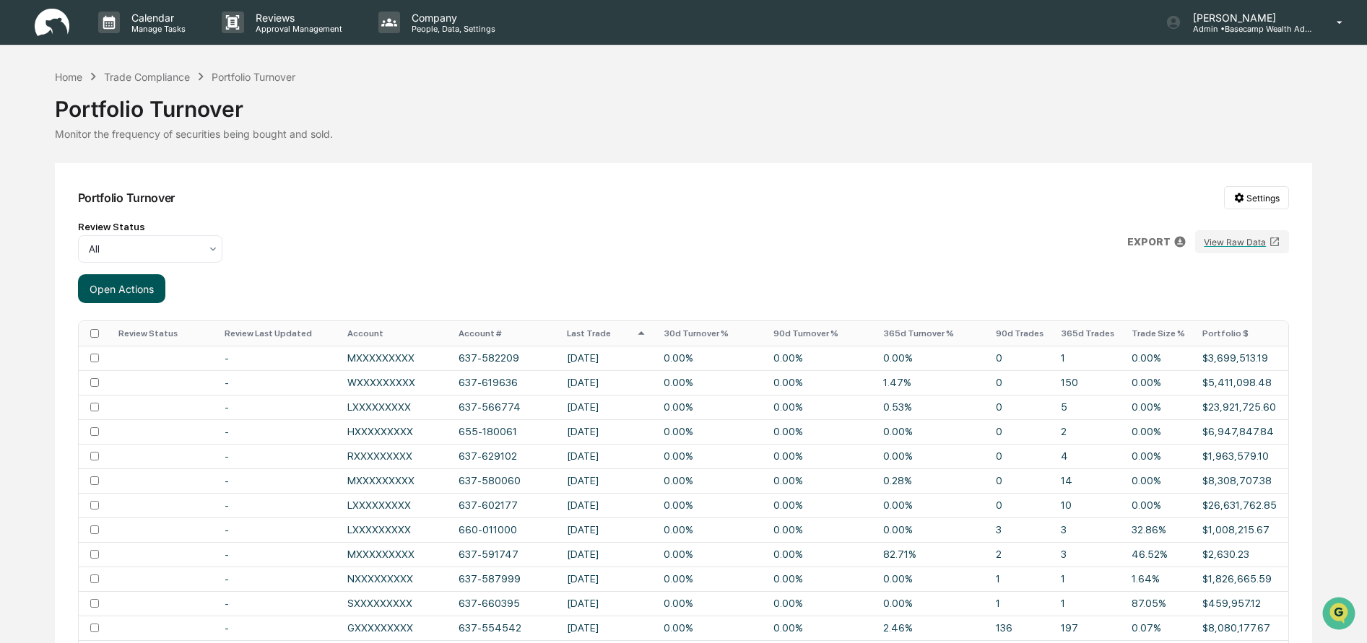
click at [102, 289] on button "Open Actions" at bounding box center [121, 288] width 87 height 29
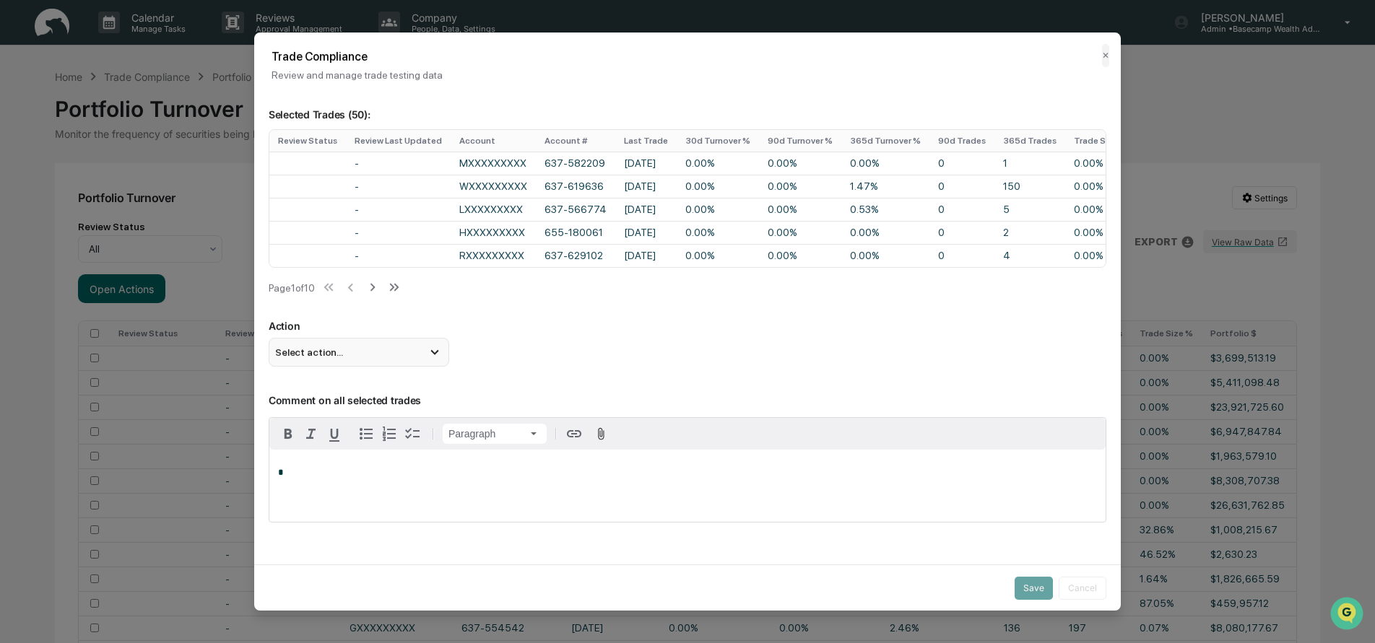
click at [388, 360] on div "Select action..." at bounding box center [359, 352] width 181 height 29
click at [373, 417] on div "Mark Not Item of Interest" at bounding box center [358, 409] width 169 height 16
click at [1022, 587] on button "Save" at bounding box center [1033, 587] width 38 height 23
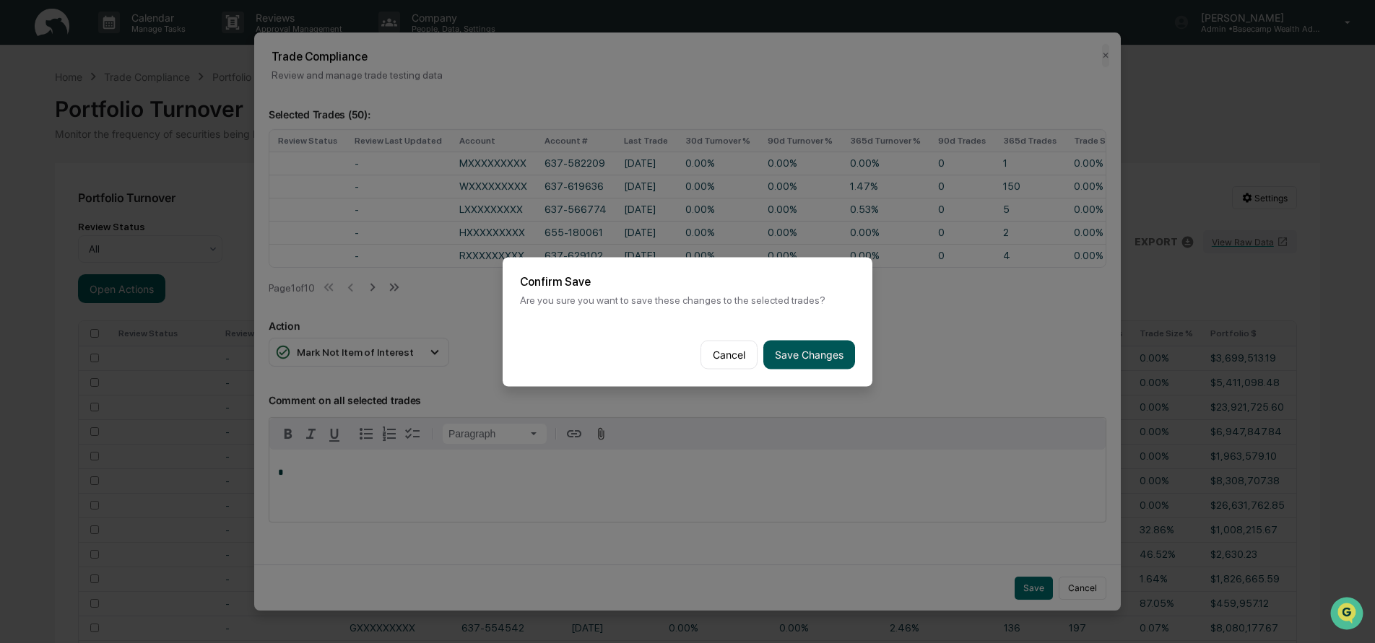
click at [834, 357] on button "Save Changes" at bounding box center [809, 354] width 92 height 29
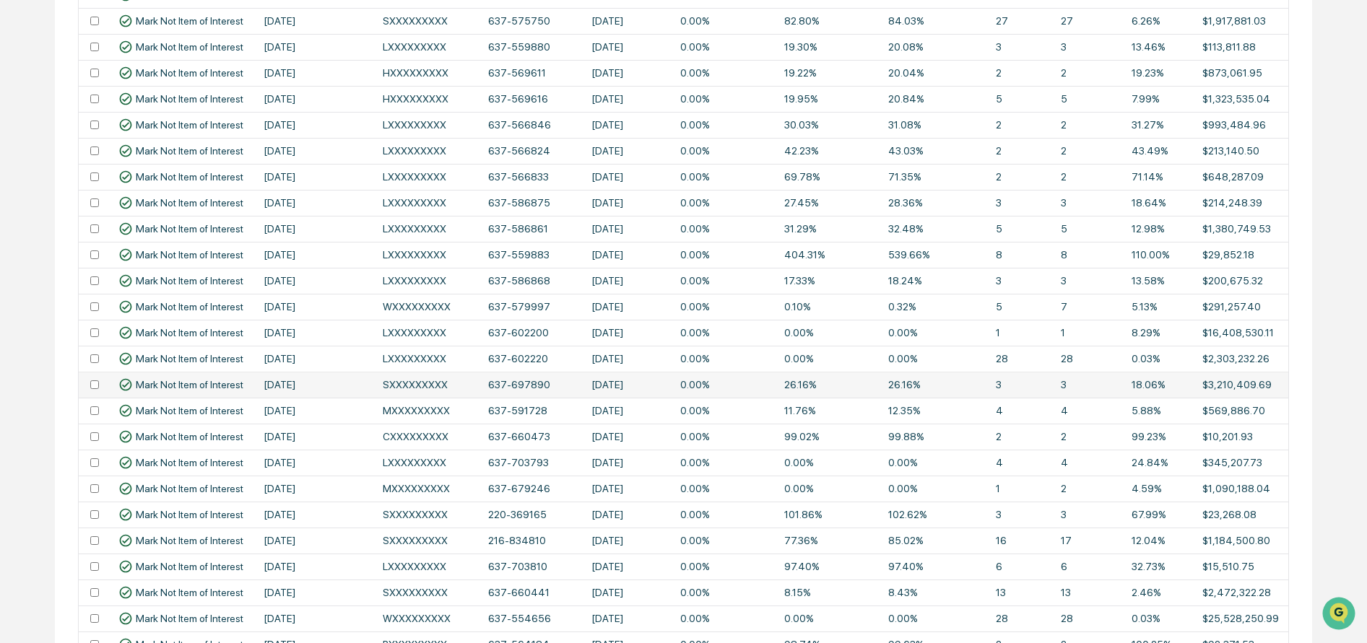
scroll to position [1043, 0]
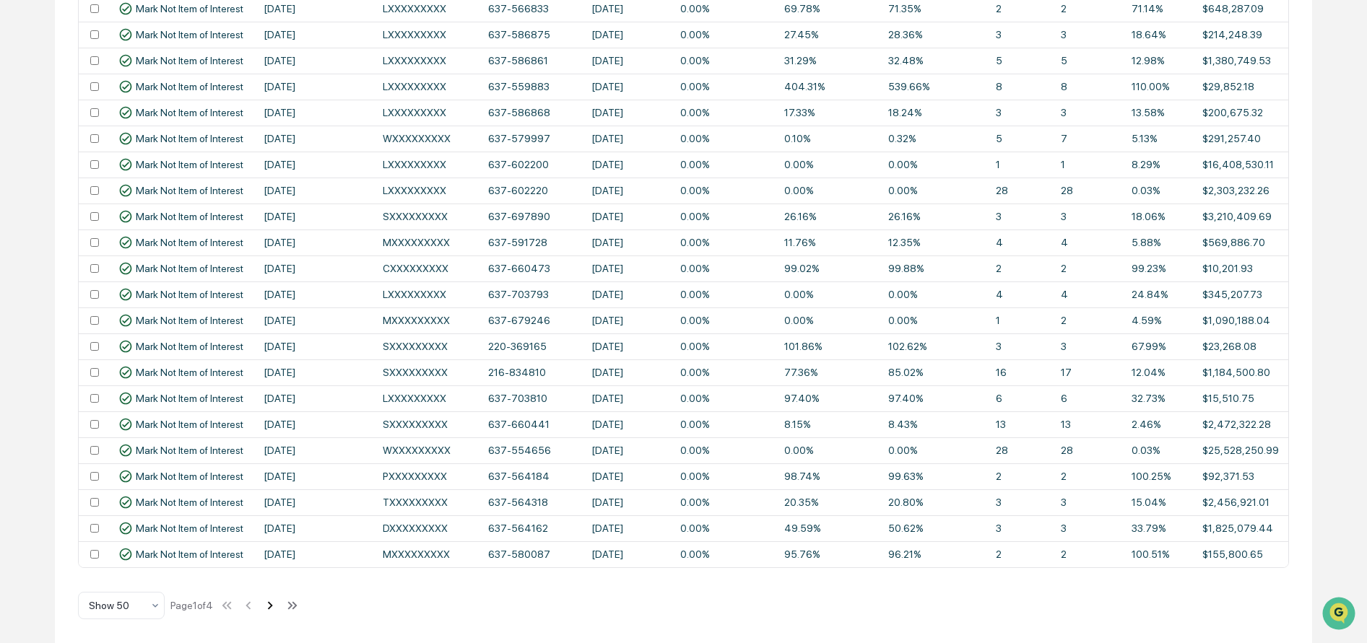
click at [277, 607] on icon at bounding box center [270, 606] width 16 height 16
click at [276, 606] on icon at bounding box center [272, 606] width 16 height 16
click at [279, 607] on icon at bounding box center [272, 606] width 16 height 16
click at [256, 606] on icon at bounding box center [251, 606] width 16 height 16
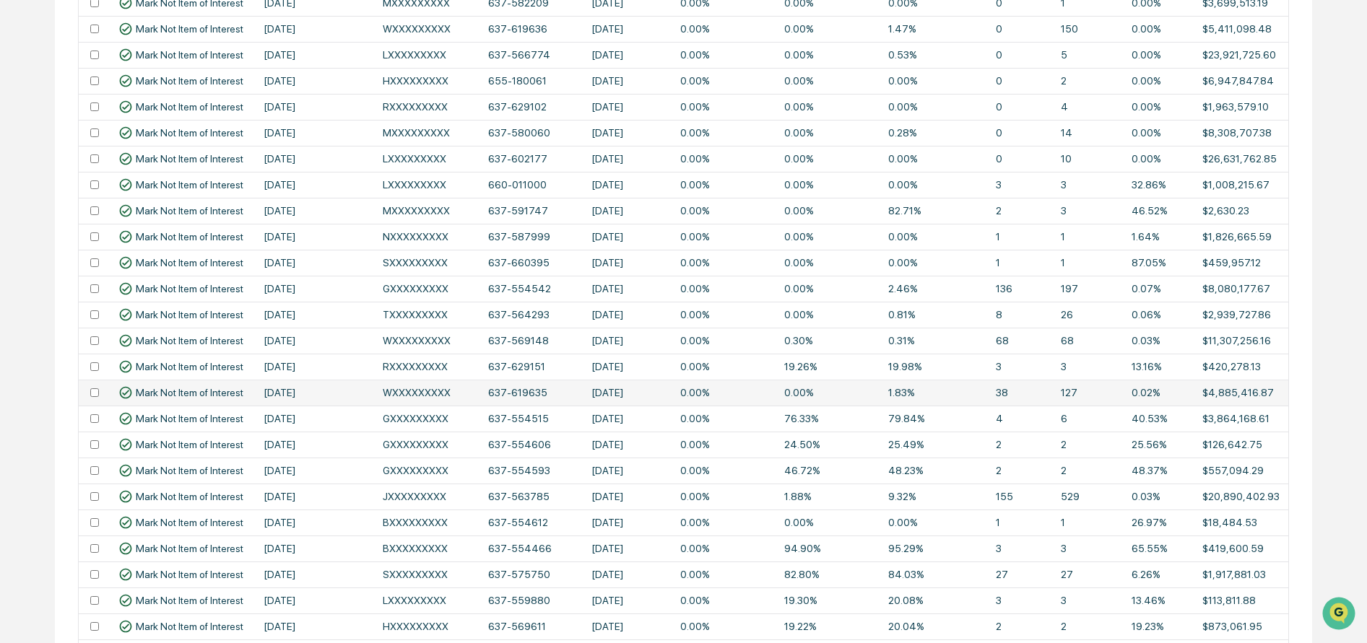
scroll to position [0, 0]
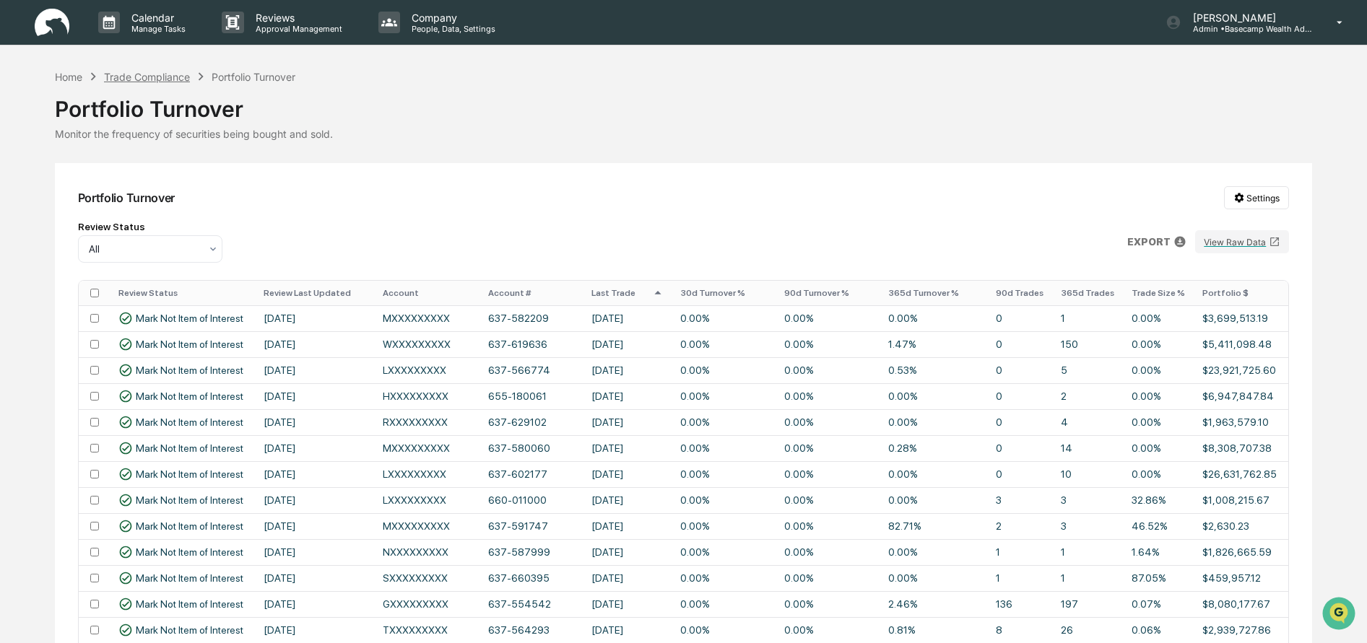
click at [131, 77] on div "Trade Compliance" at bounding box center [147, 77] width 86 height 12
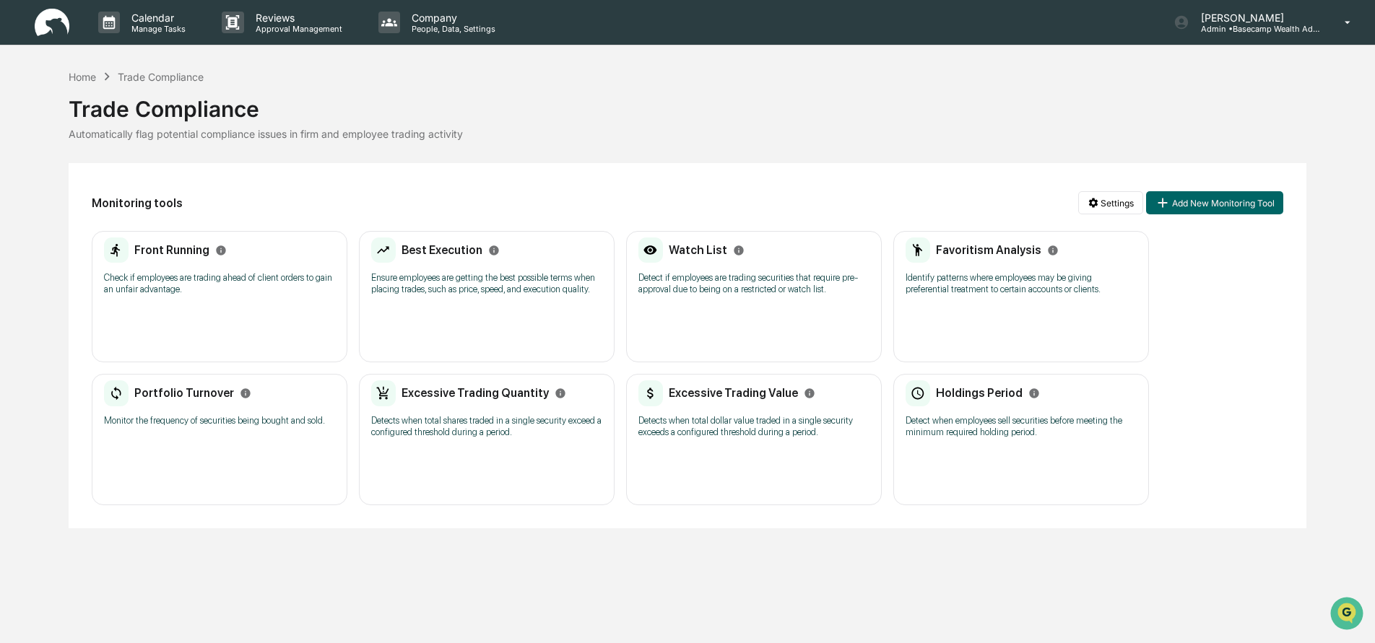
click at [468, 390] on h2 "Excessive Trading Quantity" at bounding box center [474, 393] width 147 height 14
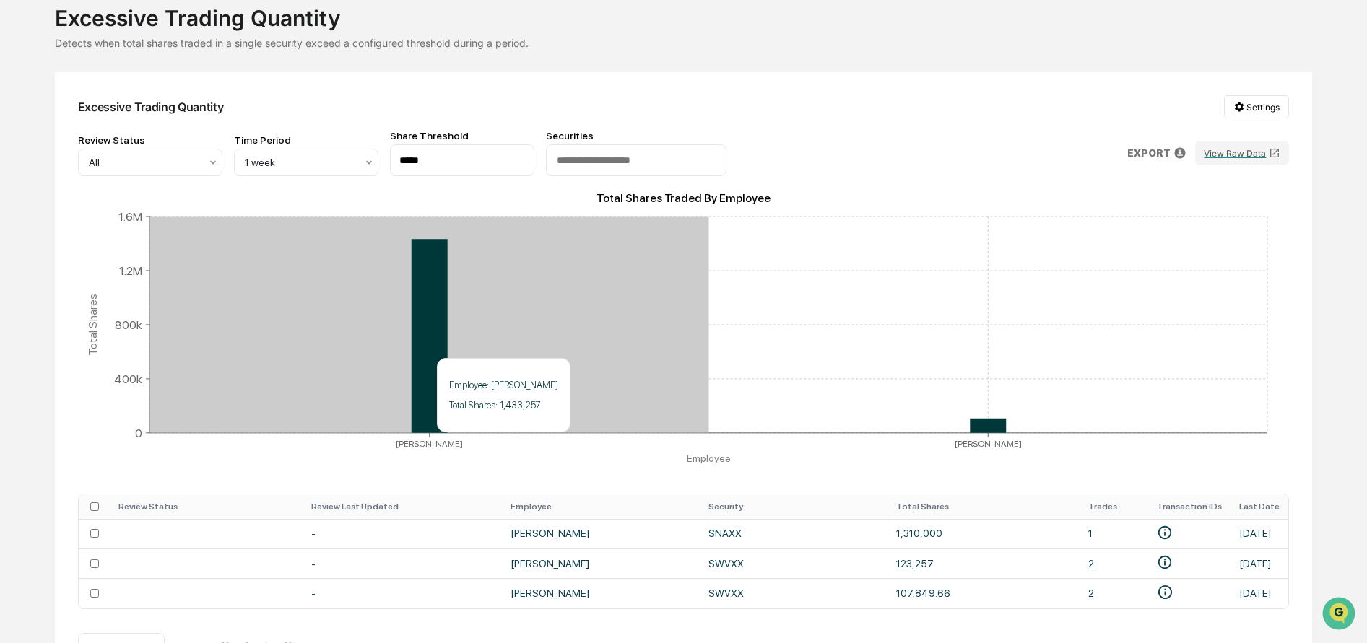
scroll to position [138, 0]
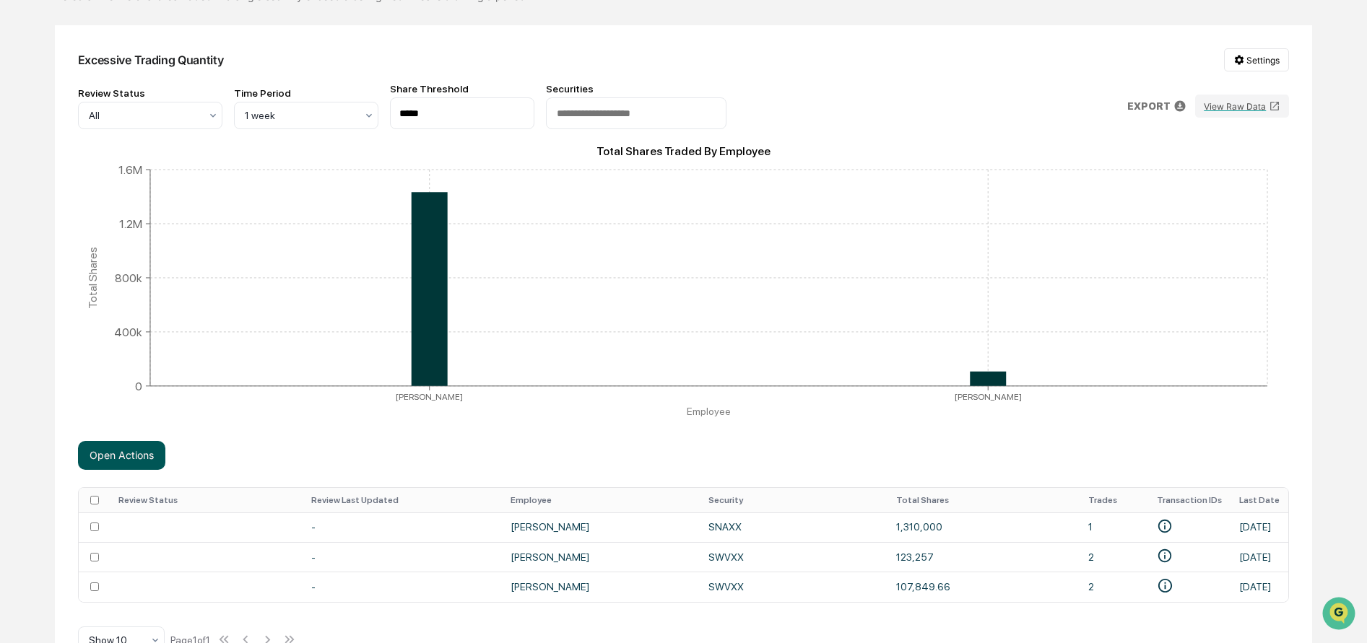
click at [107, 456] on button "Open Actions" at bounding box center [121, 455] width 87 height 29
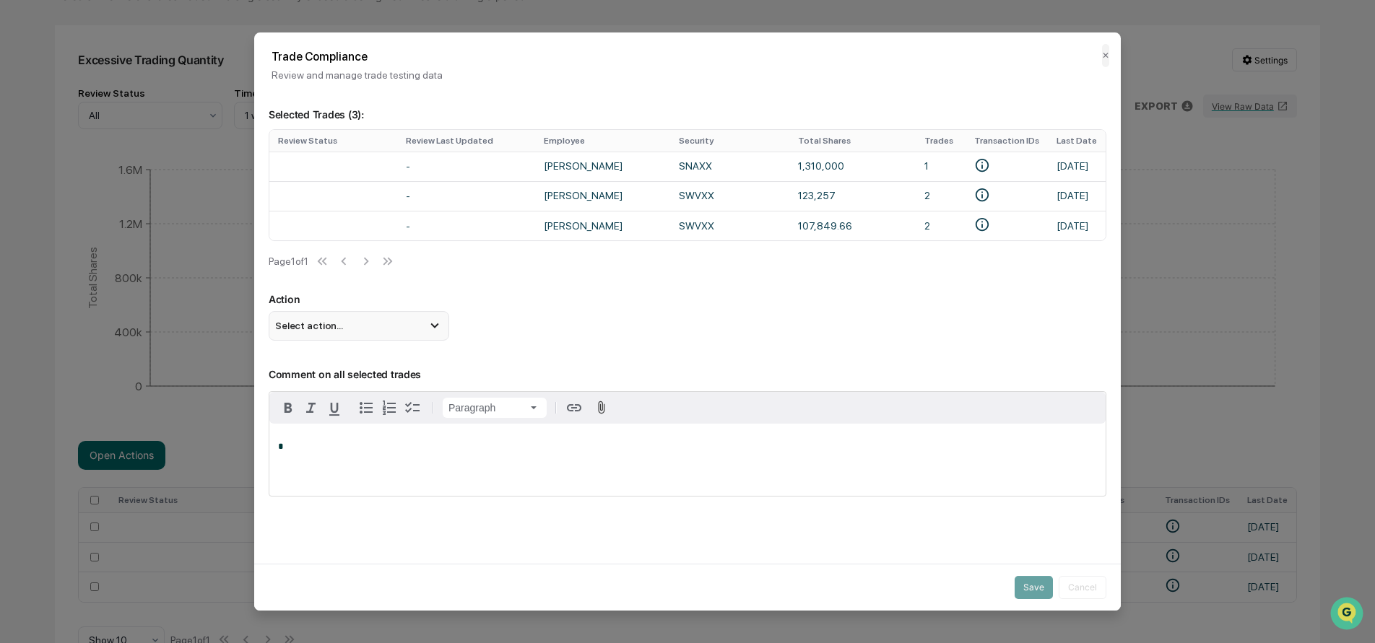
click at [431, 333] on icon at bounding box center [435, 326] width 16 height 16
click at [394, 385] on div "Mark Not Item of Interest" at bounding box center [358, 383] width 169 height 16
click at [323, 434] on div "*" at bounding box center [687, 460] width 836 height 72
click at [1031, 591] on button "Save" at bounding box center [1033, 587] width 38 height 23
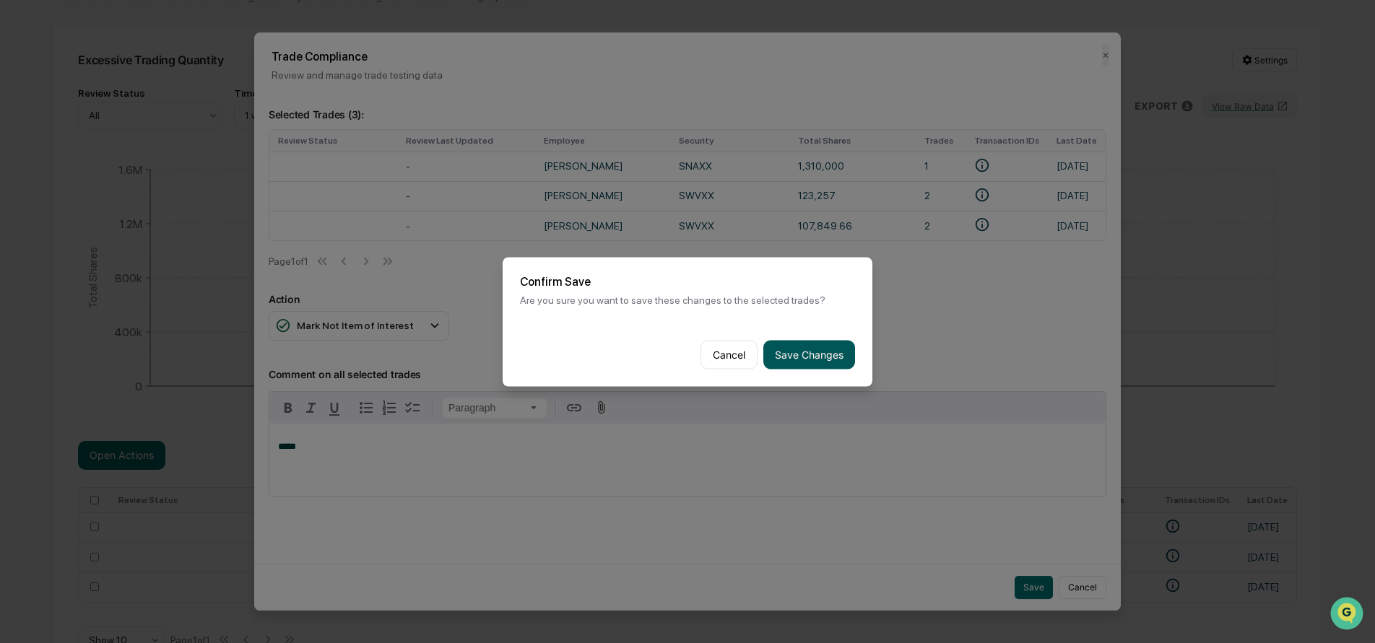
click at [820, 362] on button "Save Changes" at bounding box center [809, 354] width 92 height 29
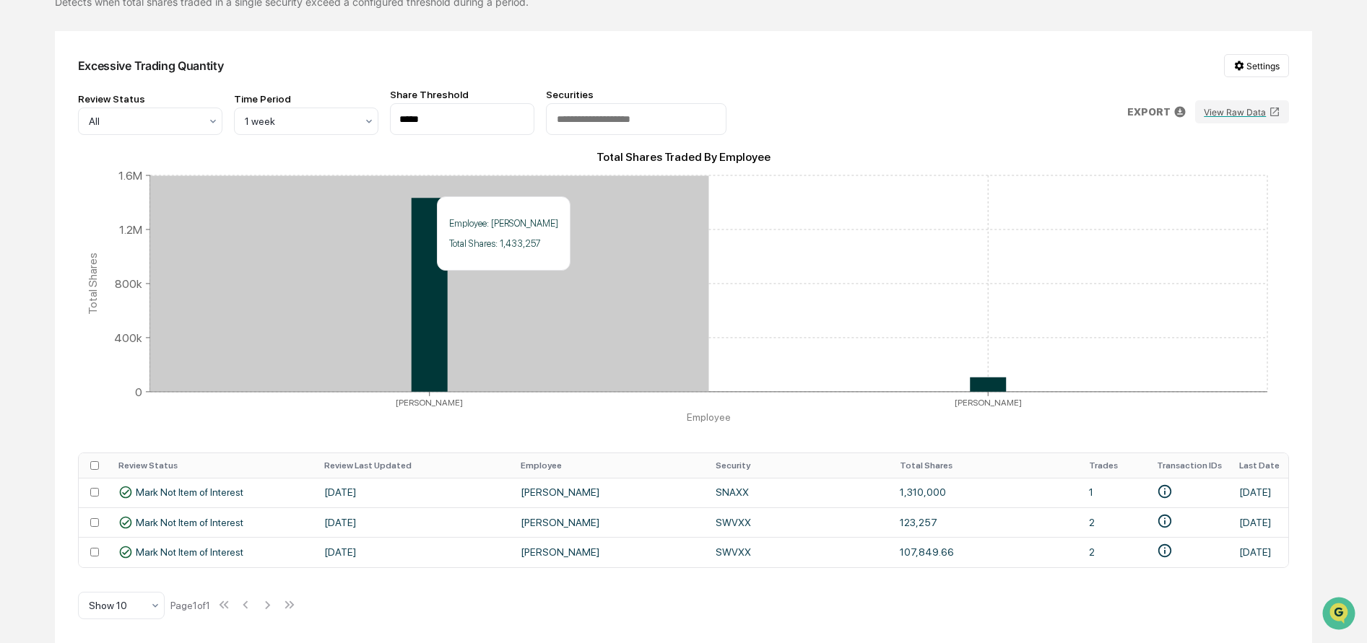
scroll to position [0, 0]
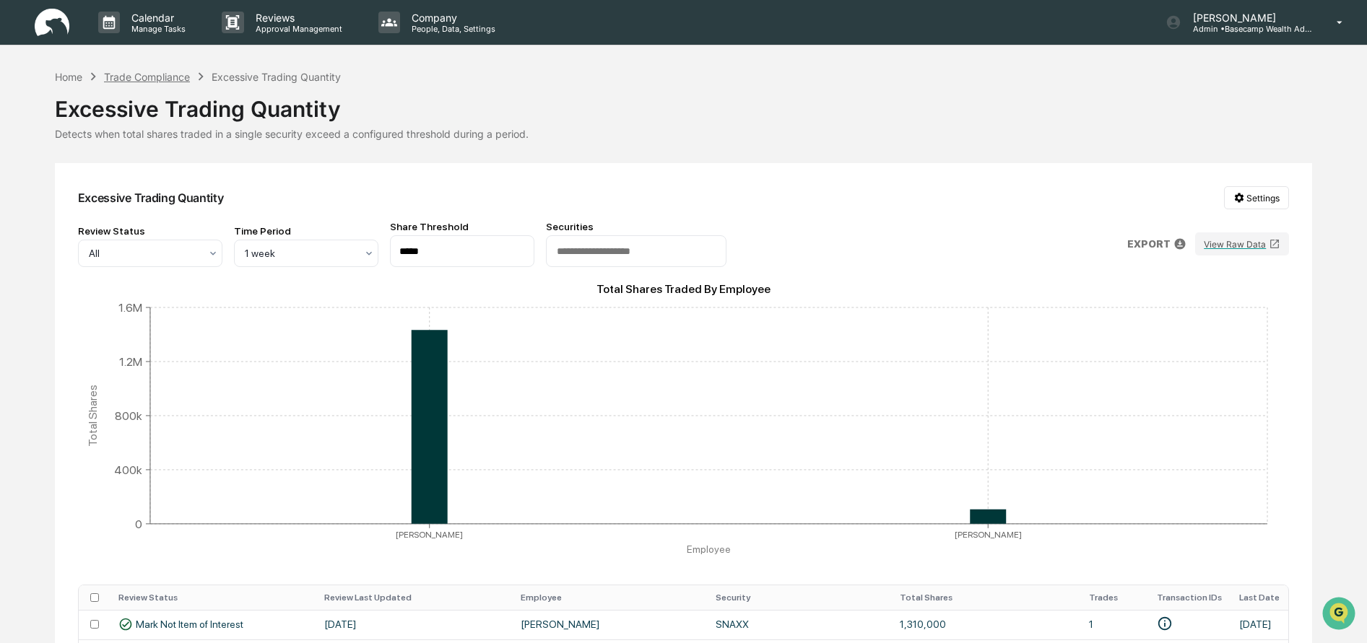
click at [142, 74] on div "Trade Compliance" at bounding box center [147, 77] width 86 height 12
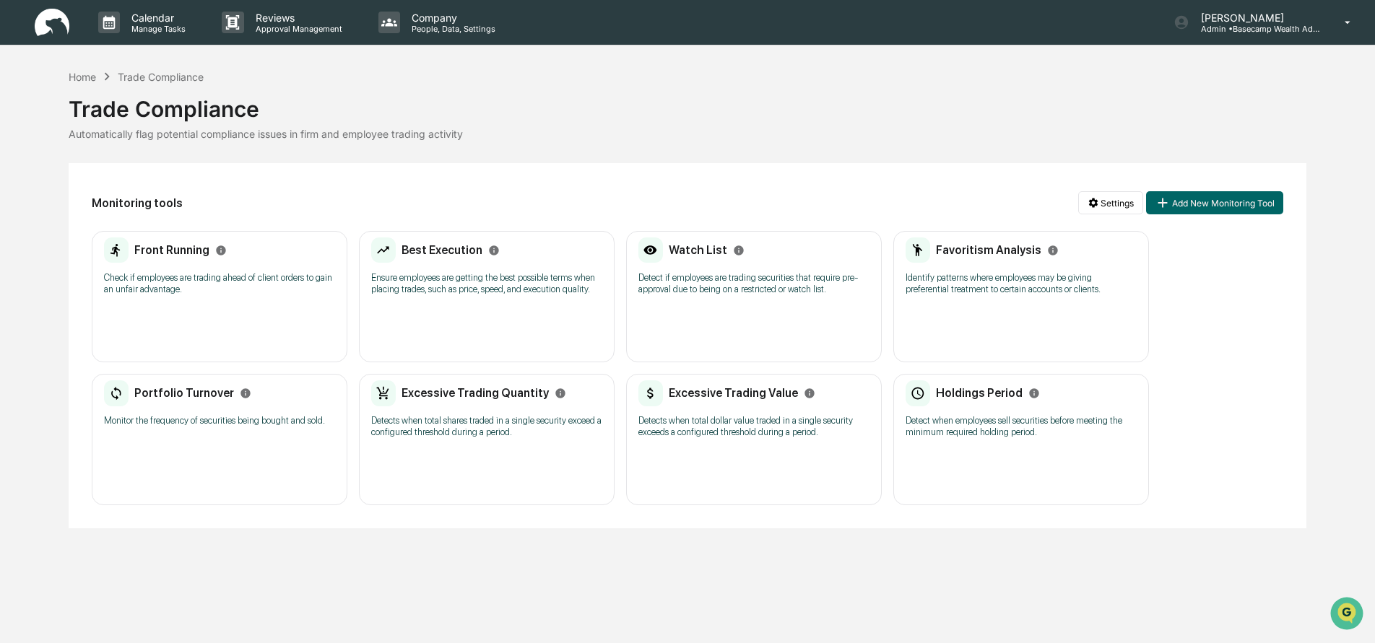
click at [706, 427] on p "Detects when total dollar value traded in a single security exceeds a configure…" at bounding box center [753, 426] width 231 height 23
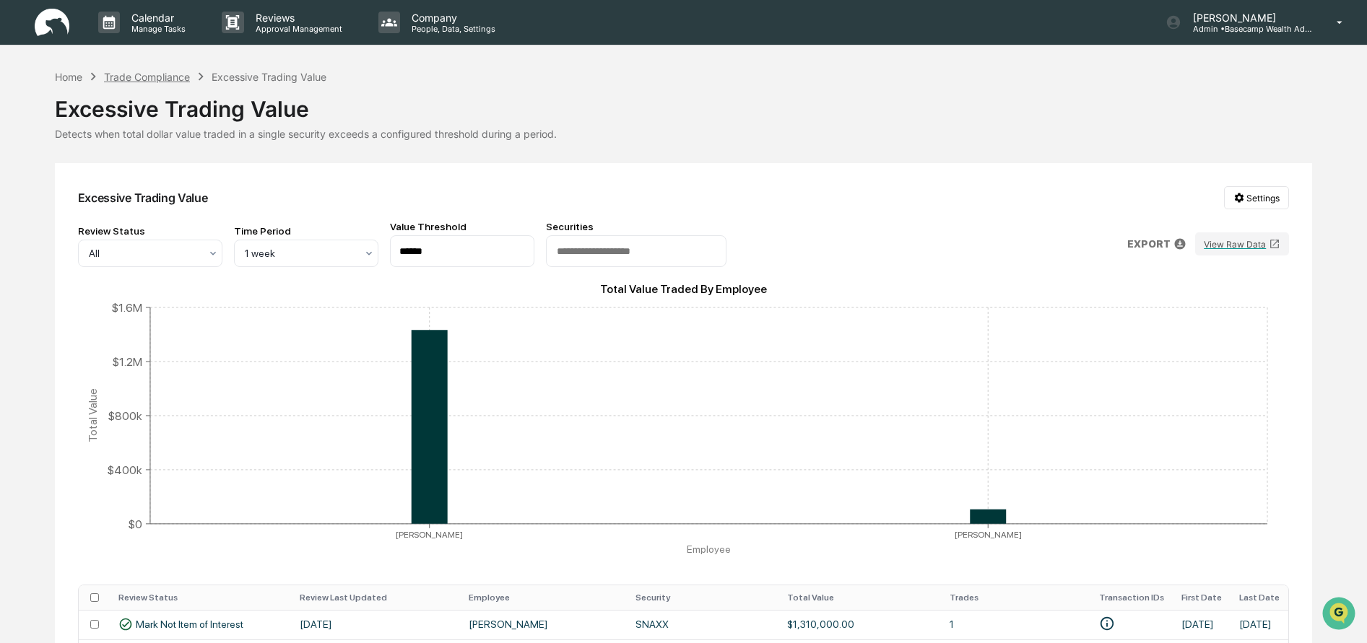
click at [159, 77] on div "Trade Compliance" at bounding box center [147, 77] width 86 height 12
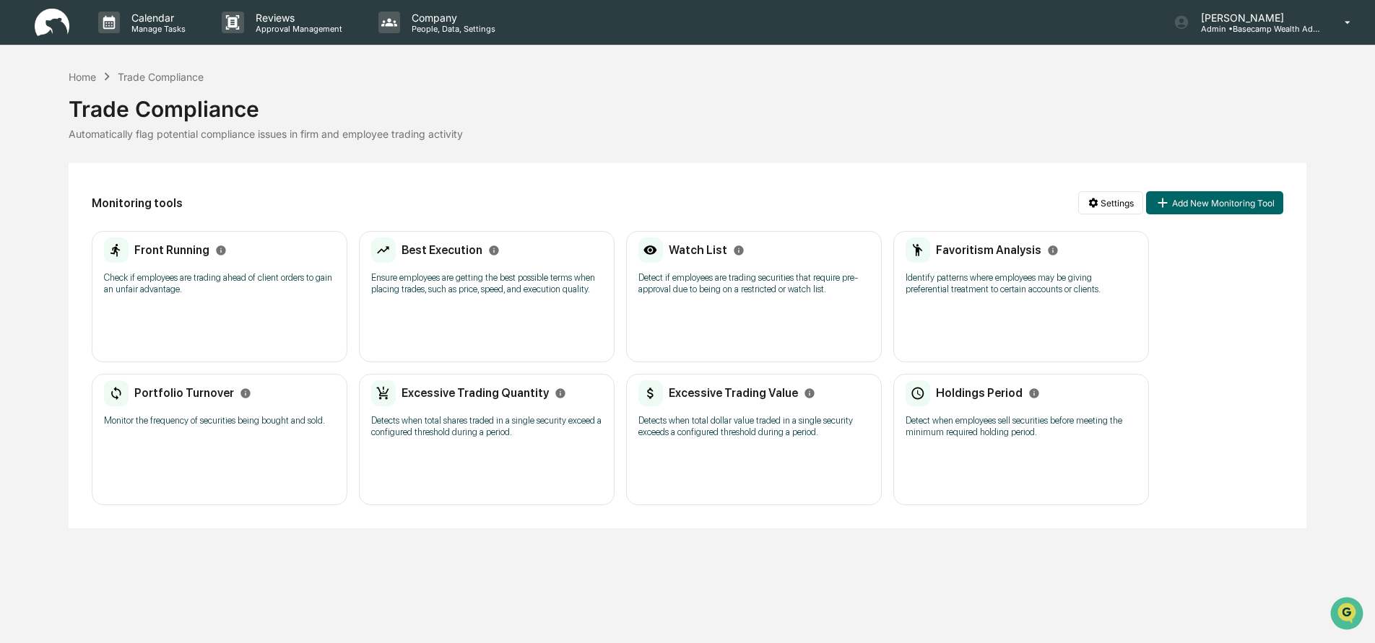
click at [947, 416] on p "Detect when employees sell securities before meeting the minimum required holdi…" at bounding box center [1020, 426] width 231 height 23
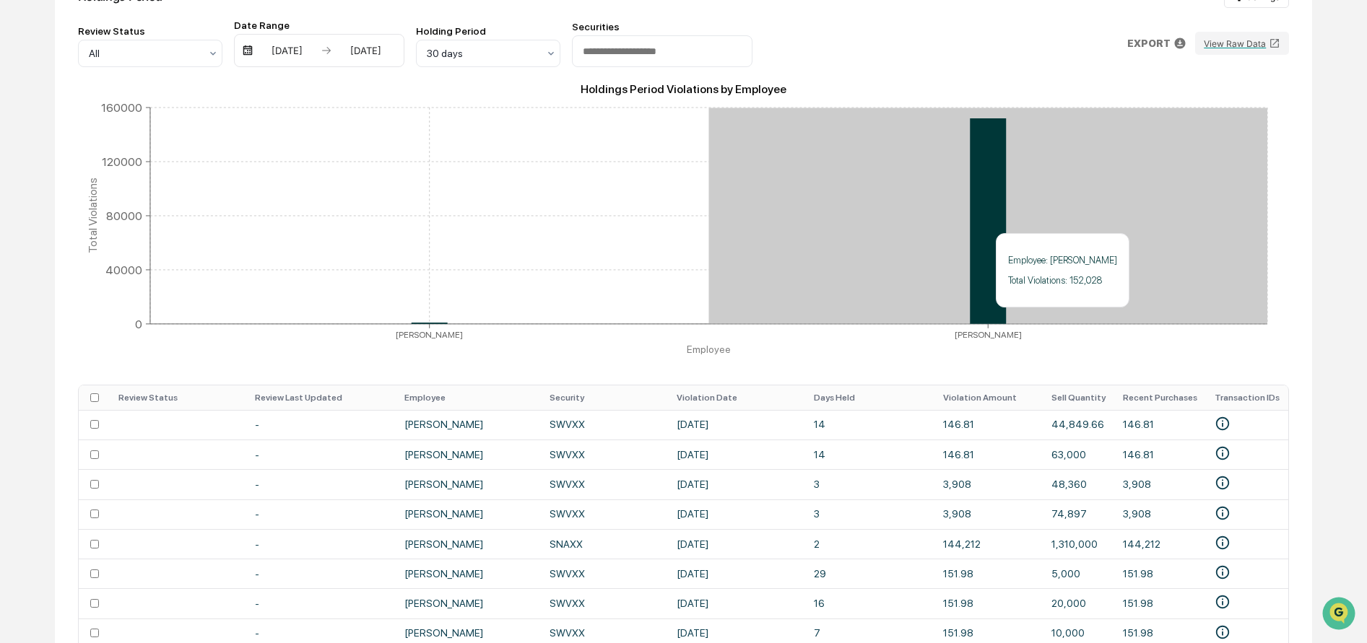
scroll to position [326, 0]
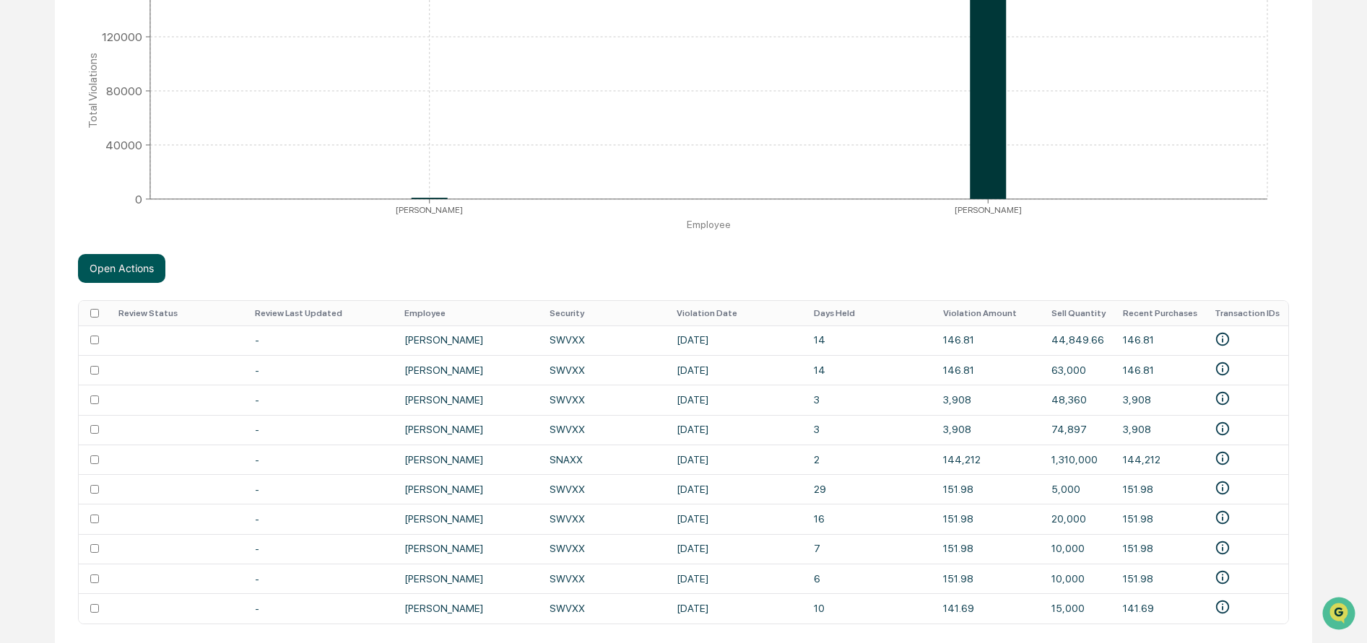
click at [116, 267] on button "Open Actions" at bounding box center [121, 268] width 87 height 29
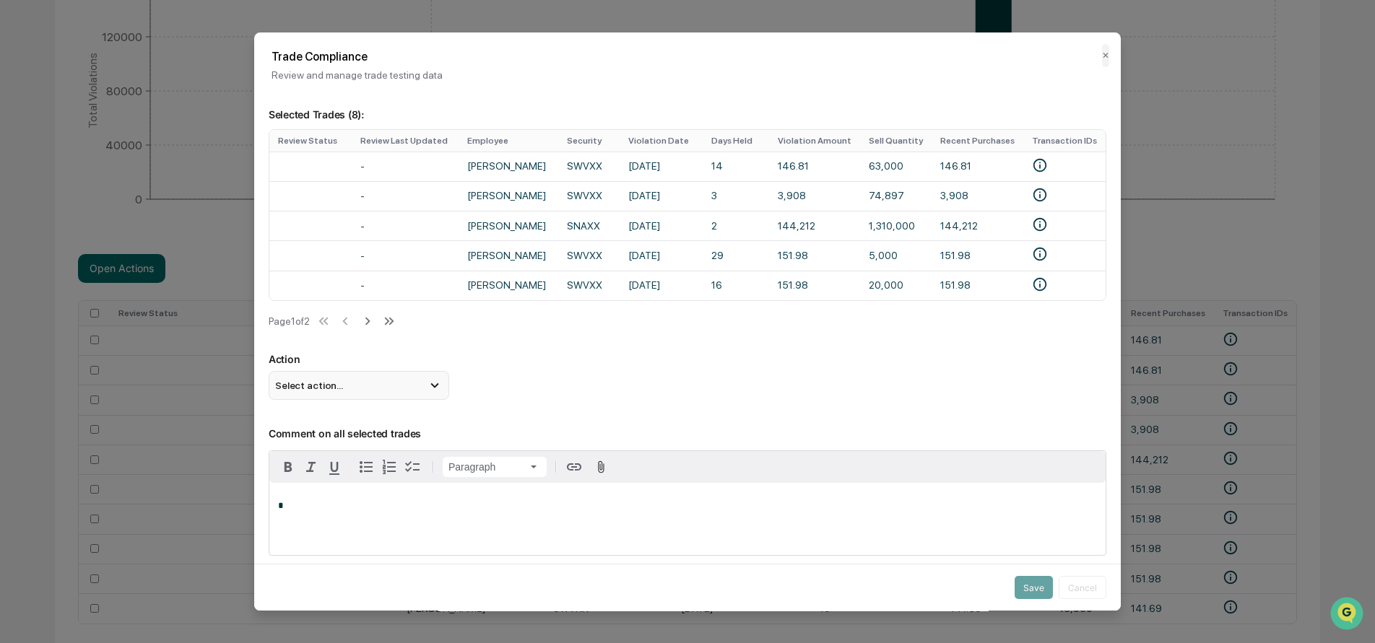
click at [381, 391] on div "Select action..." at bounding box center [359, 385] width 181 height 29
click at [380, 448] on div "Mark Not Item of Interest" at bounding box center [358, 443] width 169 height 16
click at [360, 519] on div "*" at bounding box center [687, 519] width 836 height 72
click at [1025, 587] on button "Save" at bounding box center [1033, 587] width 38 height 23
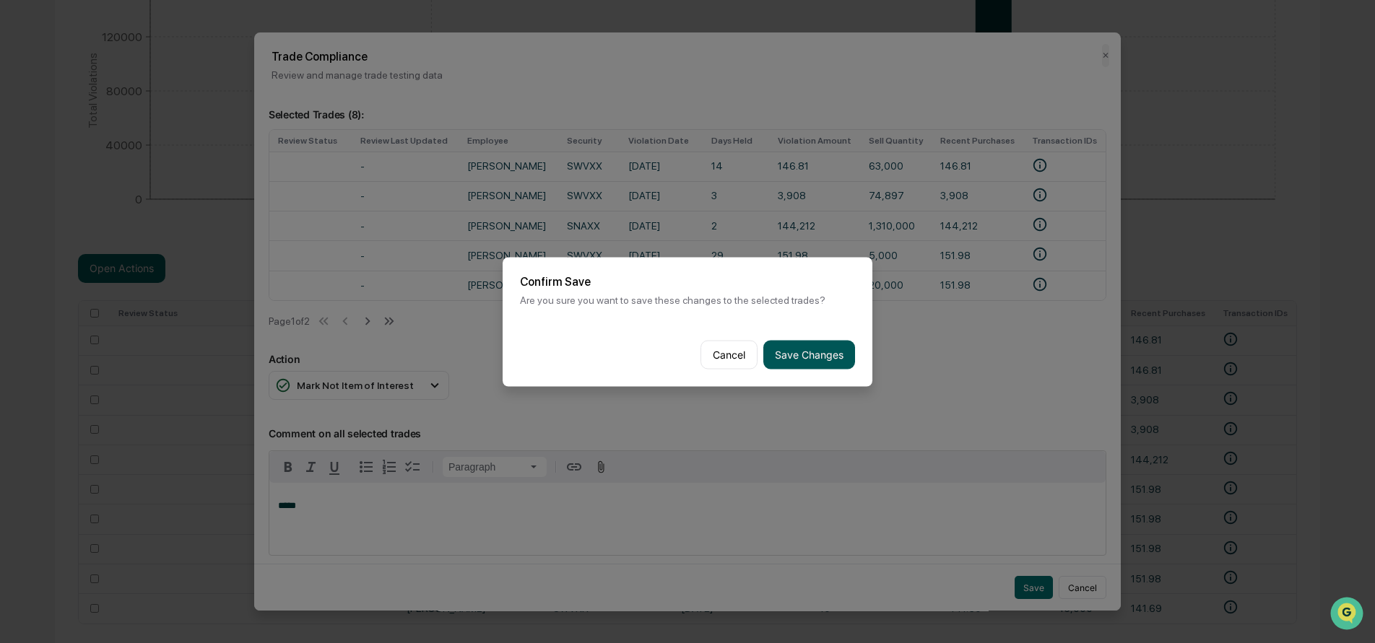
click at [809, 357] on button "Save Changes" at bounding box center [809, 354] width 92 height 29
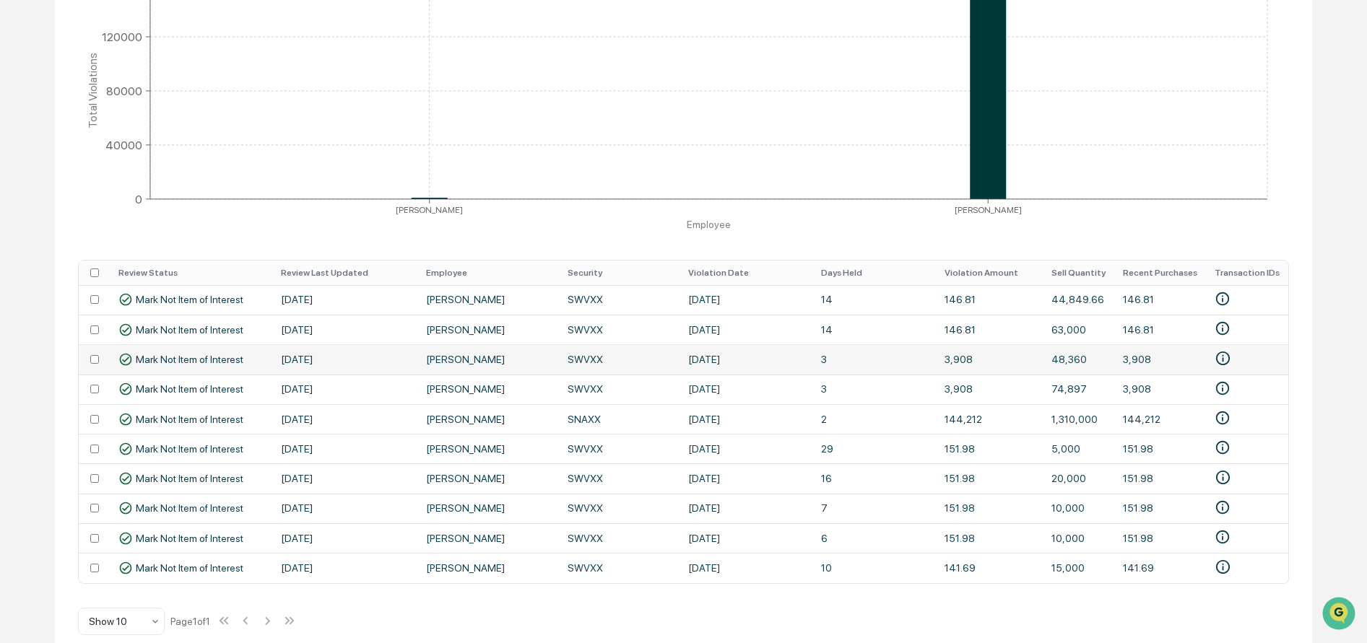
scroll to position [0, 0]
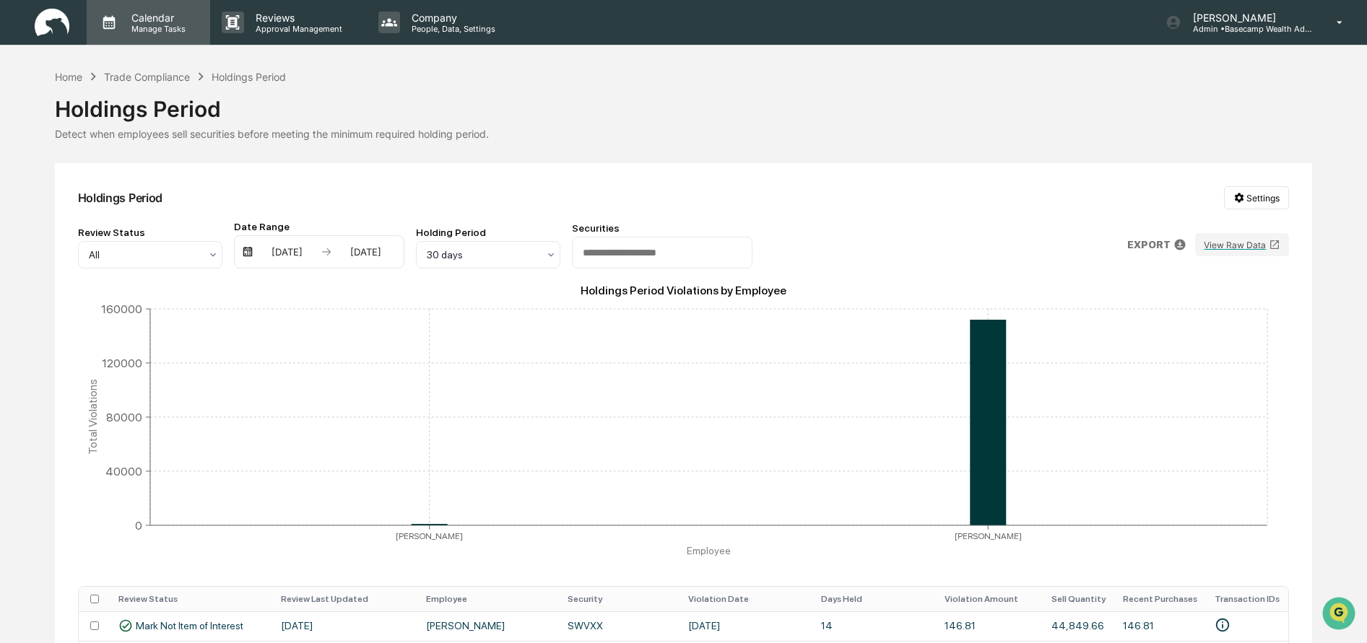
click at [161, 27] on p "Manage Tasks" at bounding box center [156, 29] width 73 height 10
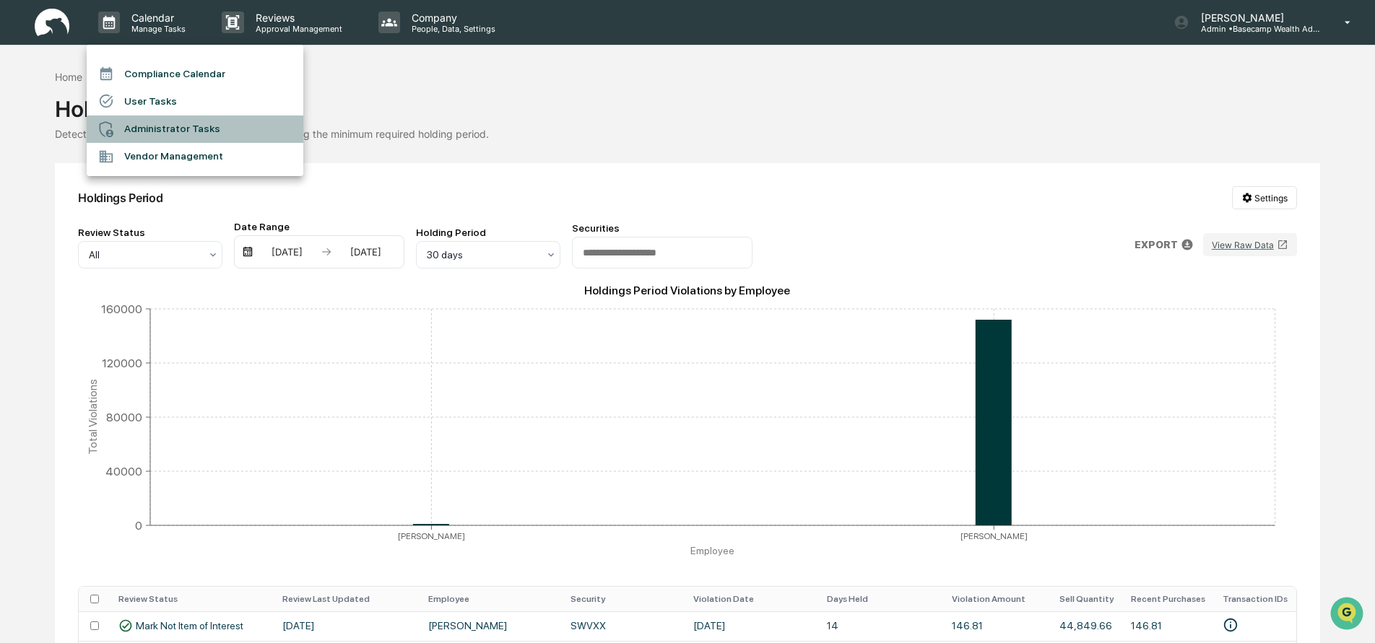
click at [159, 128] on li "Administrator Tasks" at bounding box center [195, 129] width 217 height 27
